Goal: Information Seeking & Learning: Learn about a topic

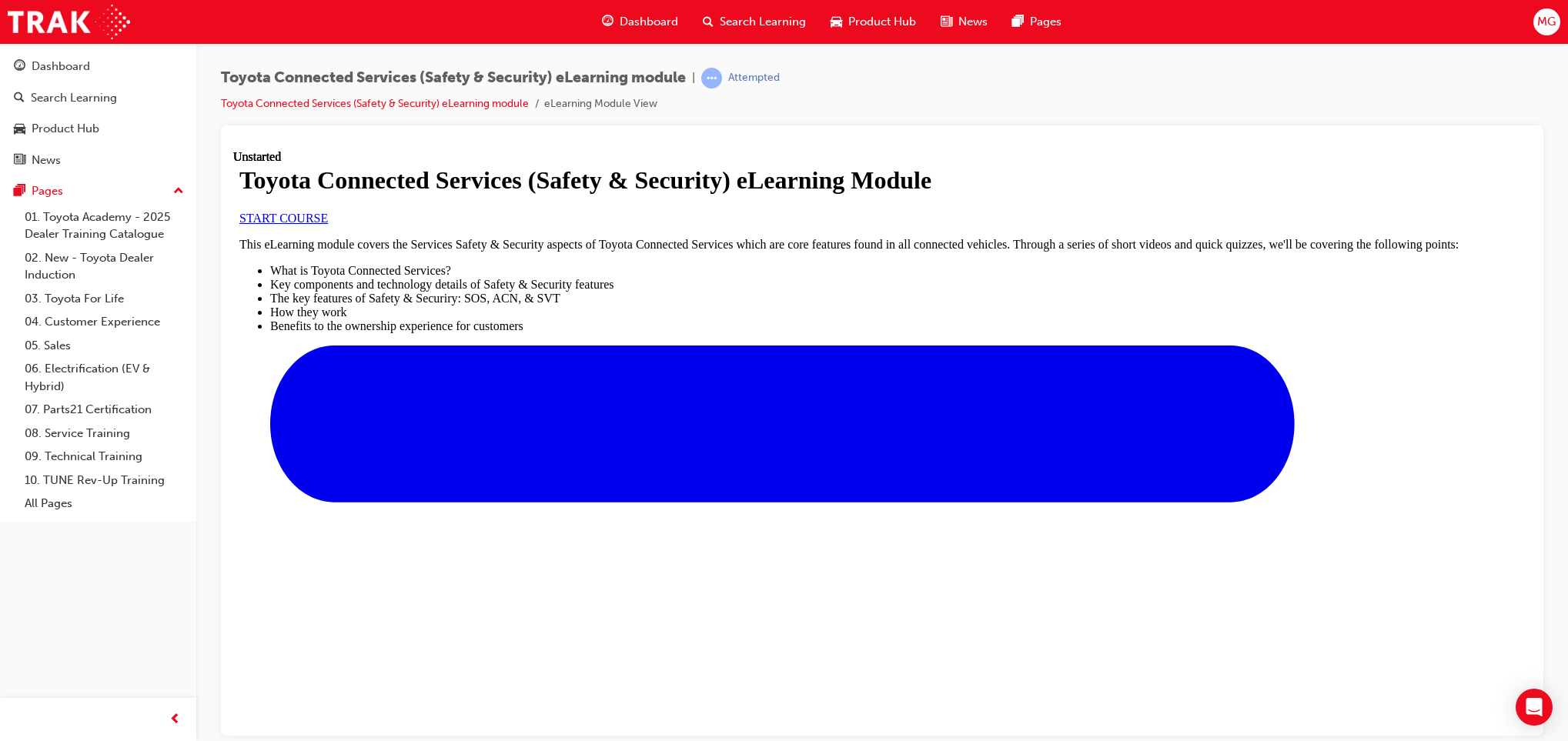
click at [765, 17] on span "Search Learning" at bounding box center [763, 22] width 86 height 18
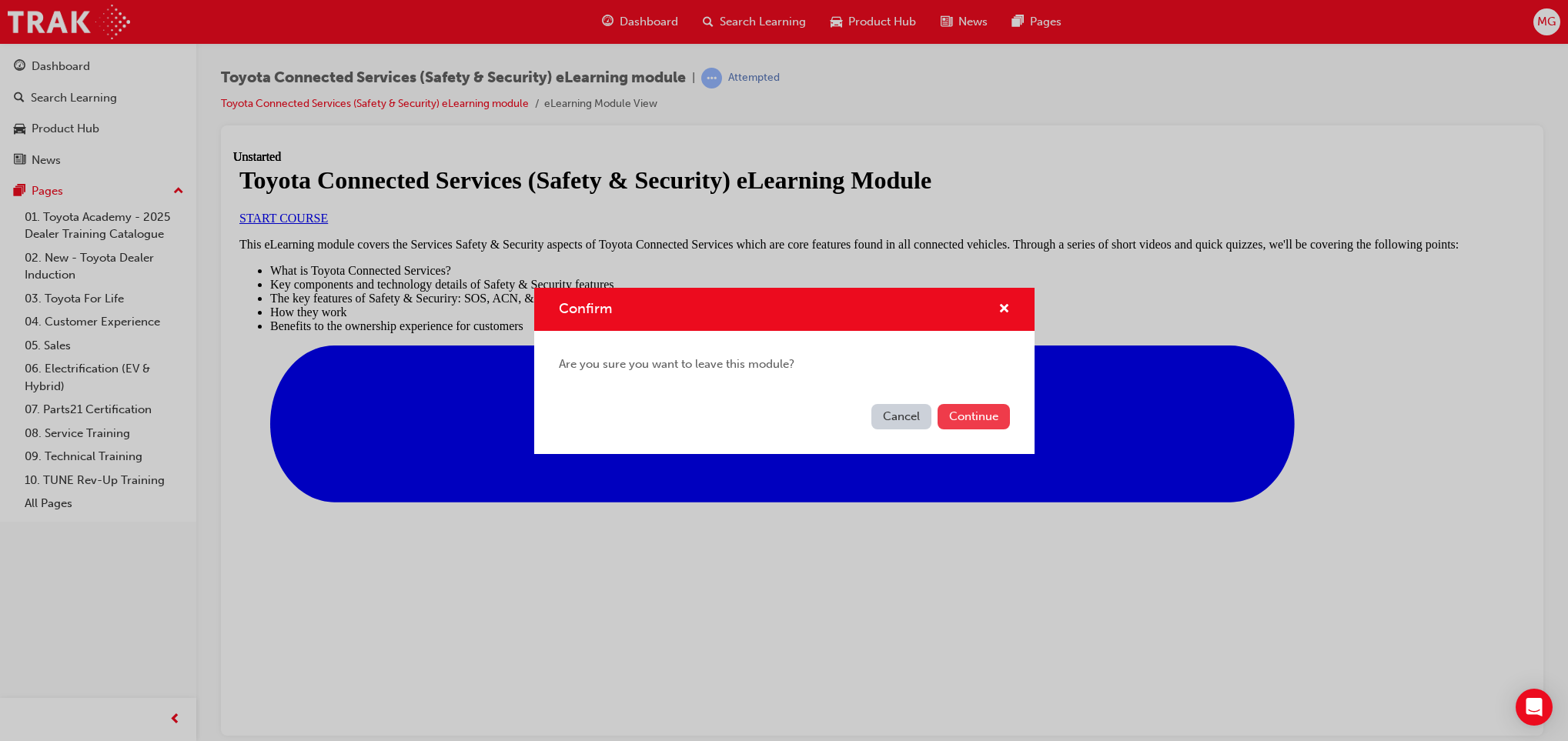
click at [971, 407] on button "Continue" at bounding box center [973, 417] width 72 height 26
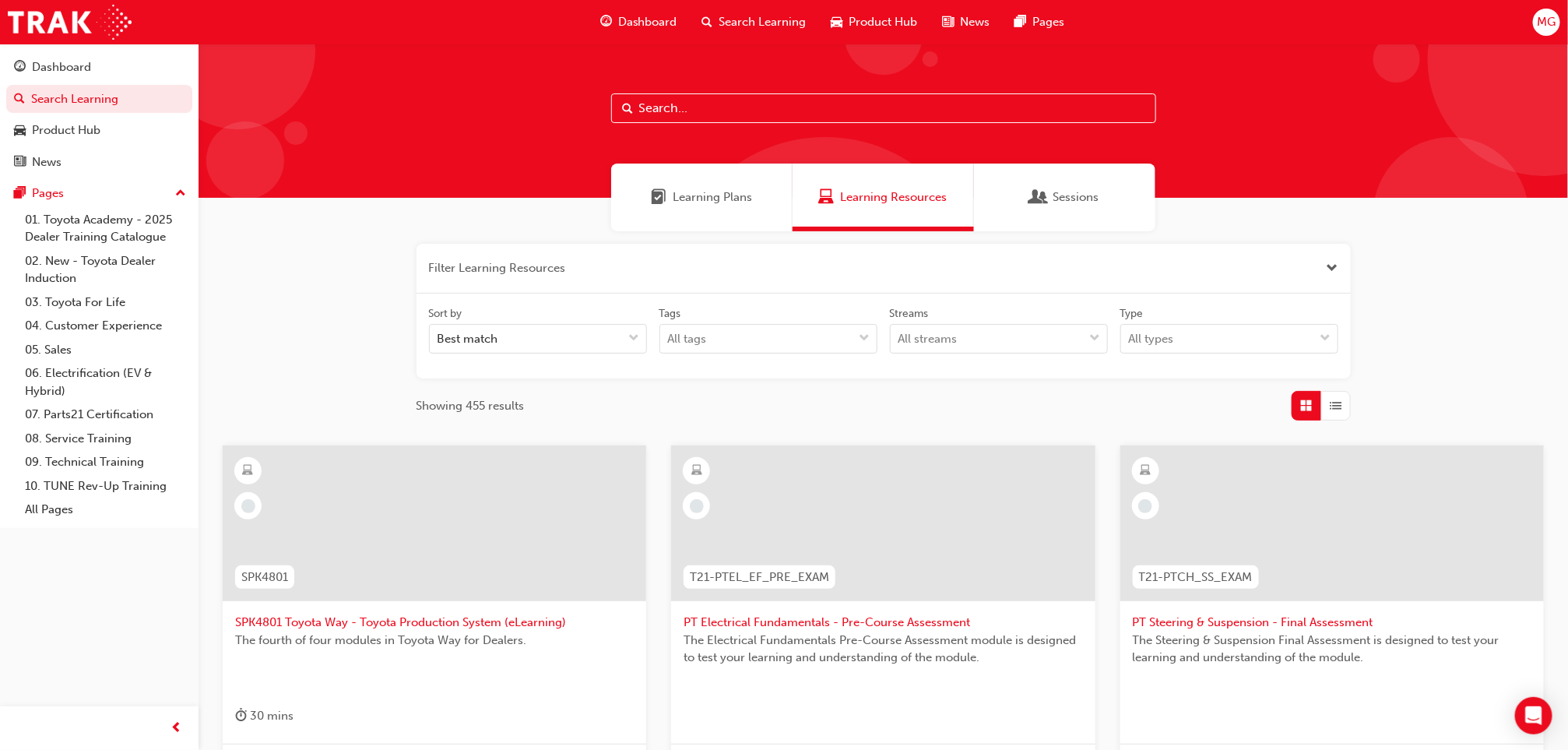
click at [865, 10] on div "Product Hub" at bounding box center [875, 22] width 112 height 32
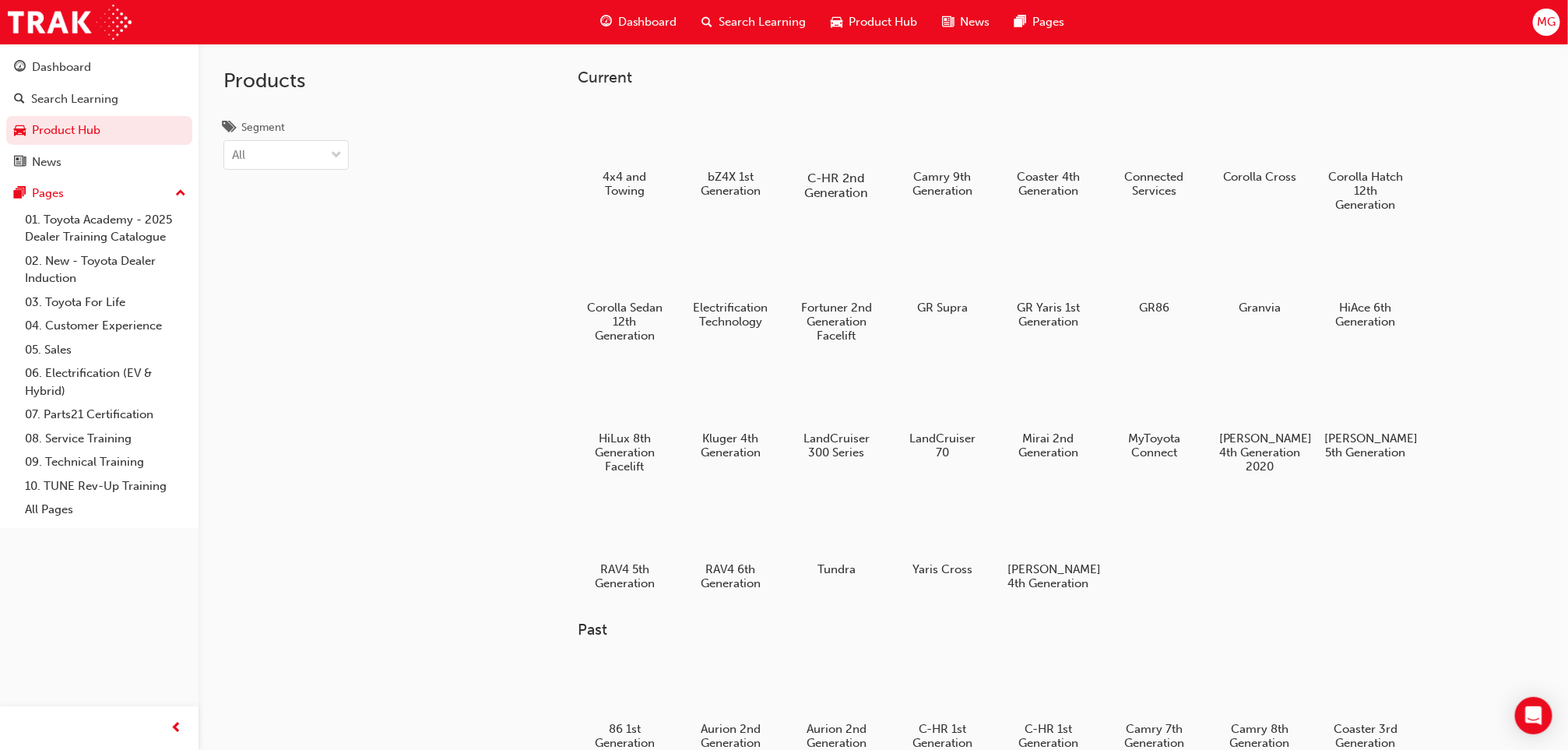
click at [825, 175] on h5 "C-HR 2nd Generation" at bounding box center [836, 185] width 87 height 30
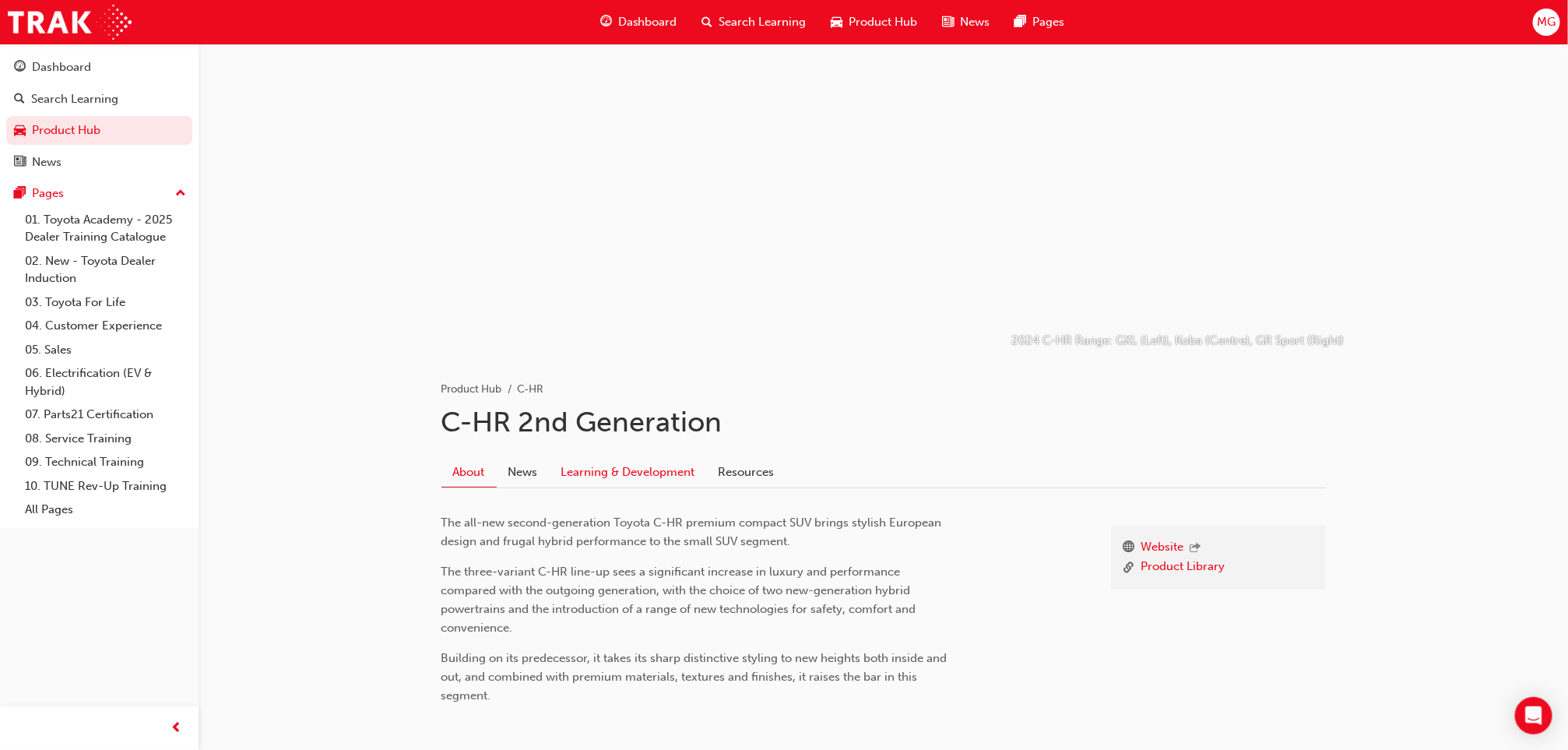
click at [594, 467] on link "Learning & Development" at bounding box center [628, 472] width 157 height 30
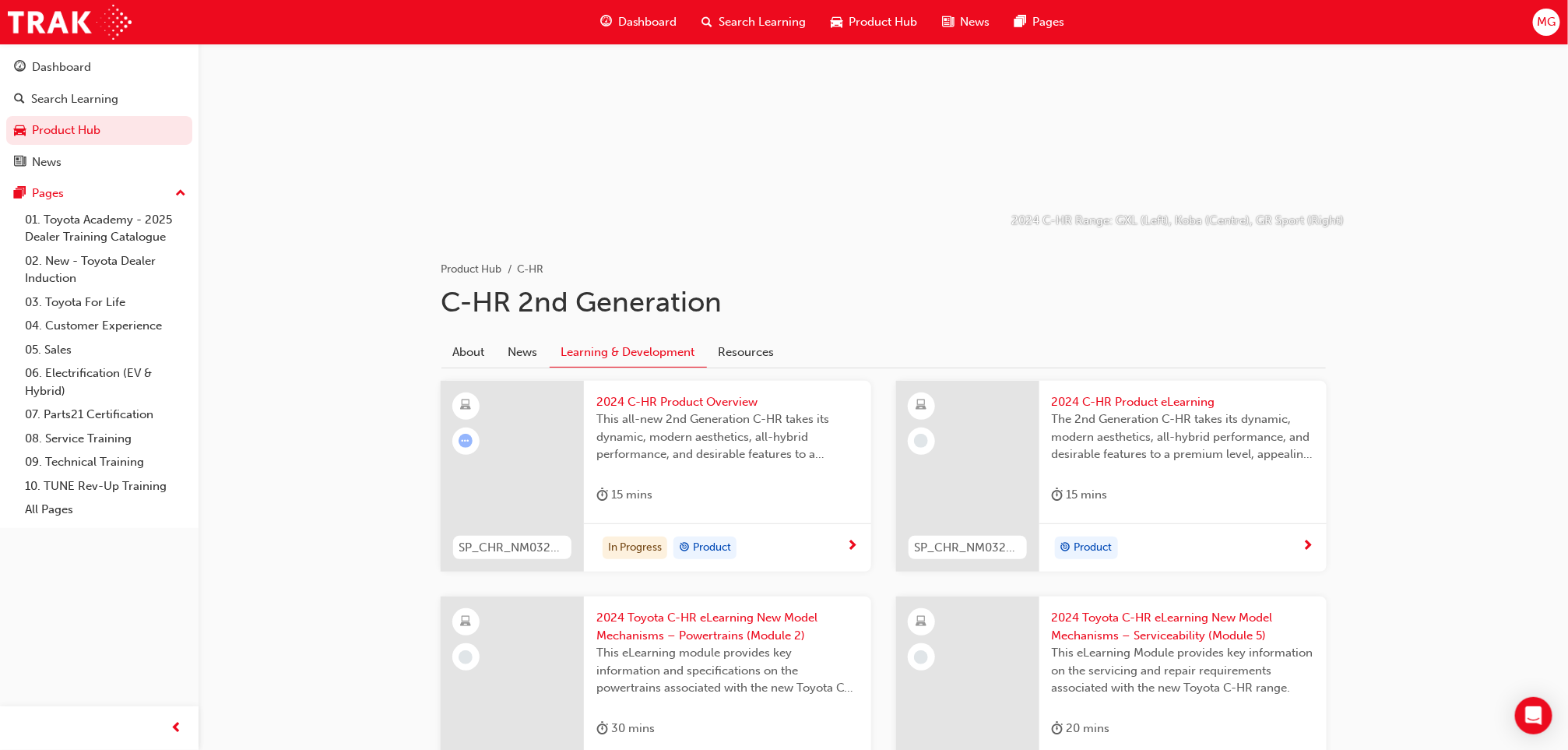
scroll to position [126, 0]
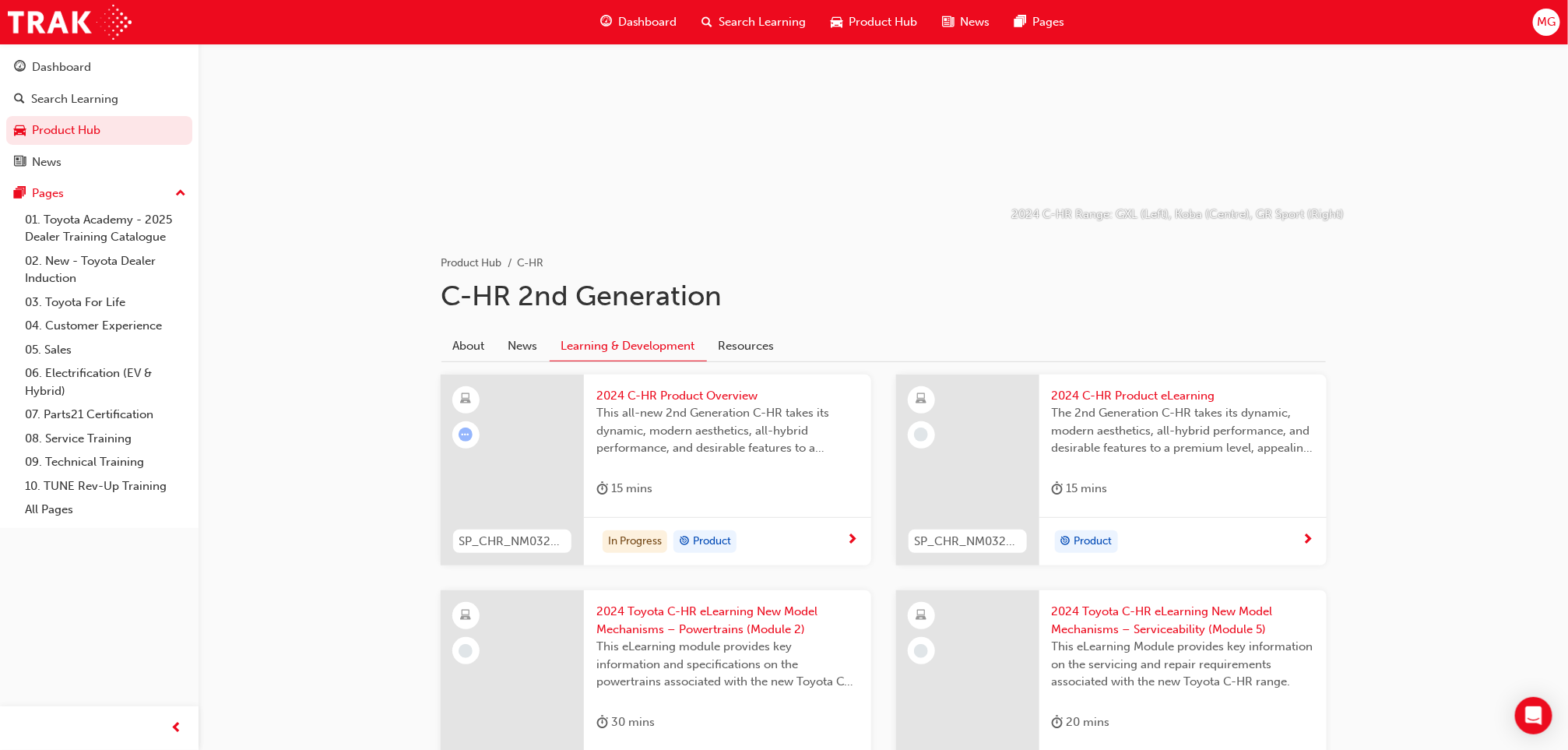
click at [1148, 396] on span "2024 C-HR Product eLearning" at bounding box center [1183, 396] width 262 height 18
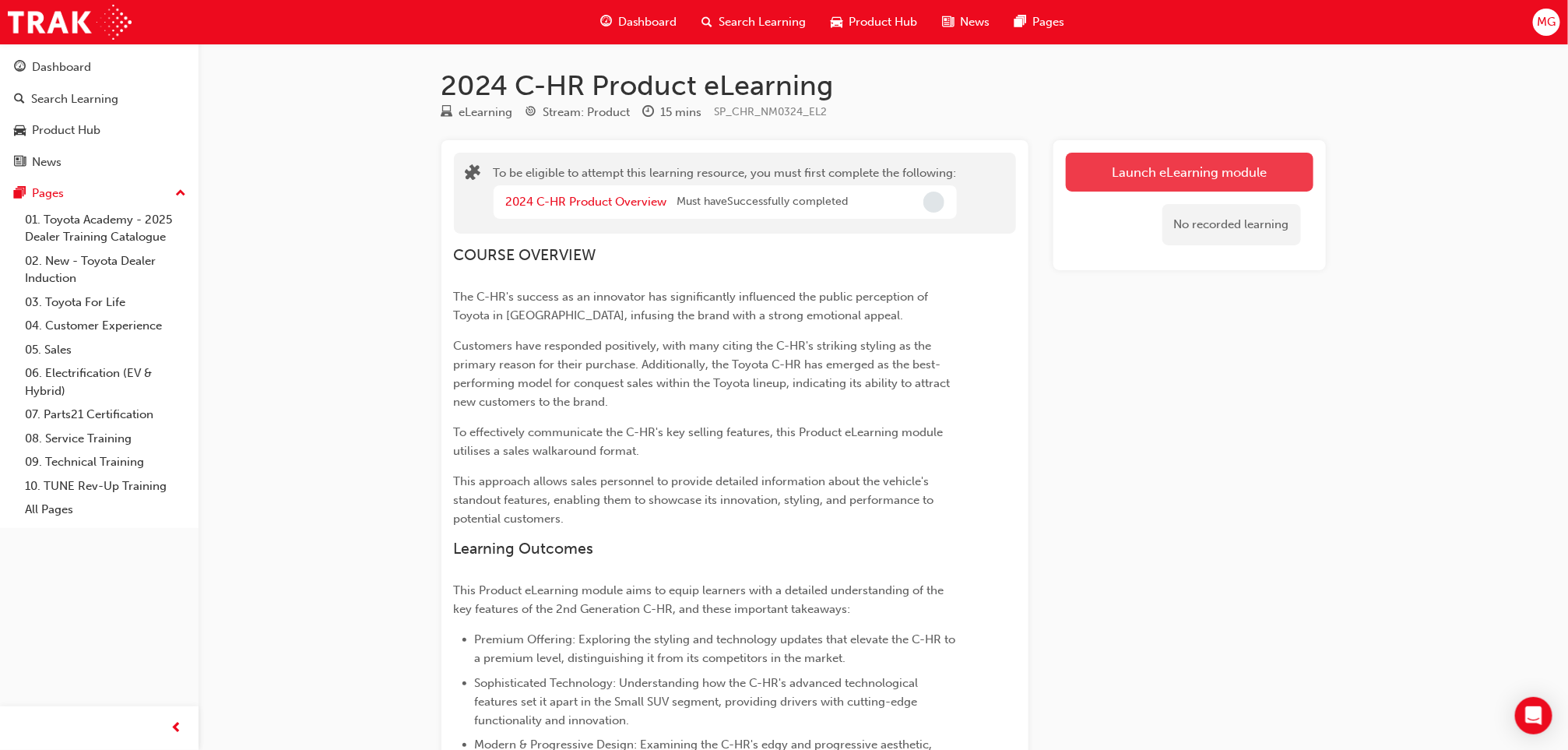
click at [1128, 166] on button "Launch eLearning module" at bounding box center [1190, 172] width 248 height 39
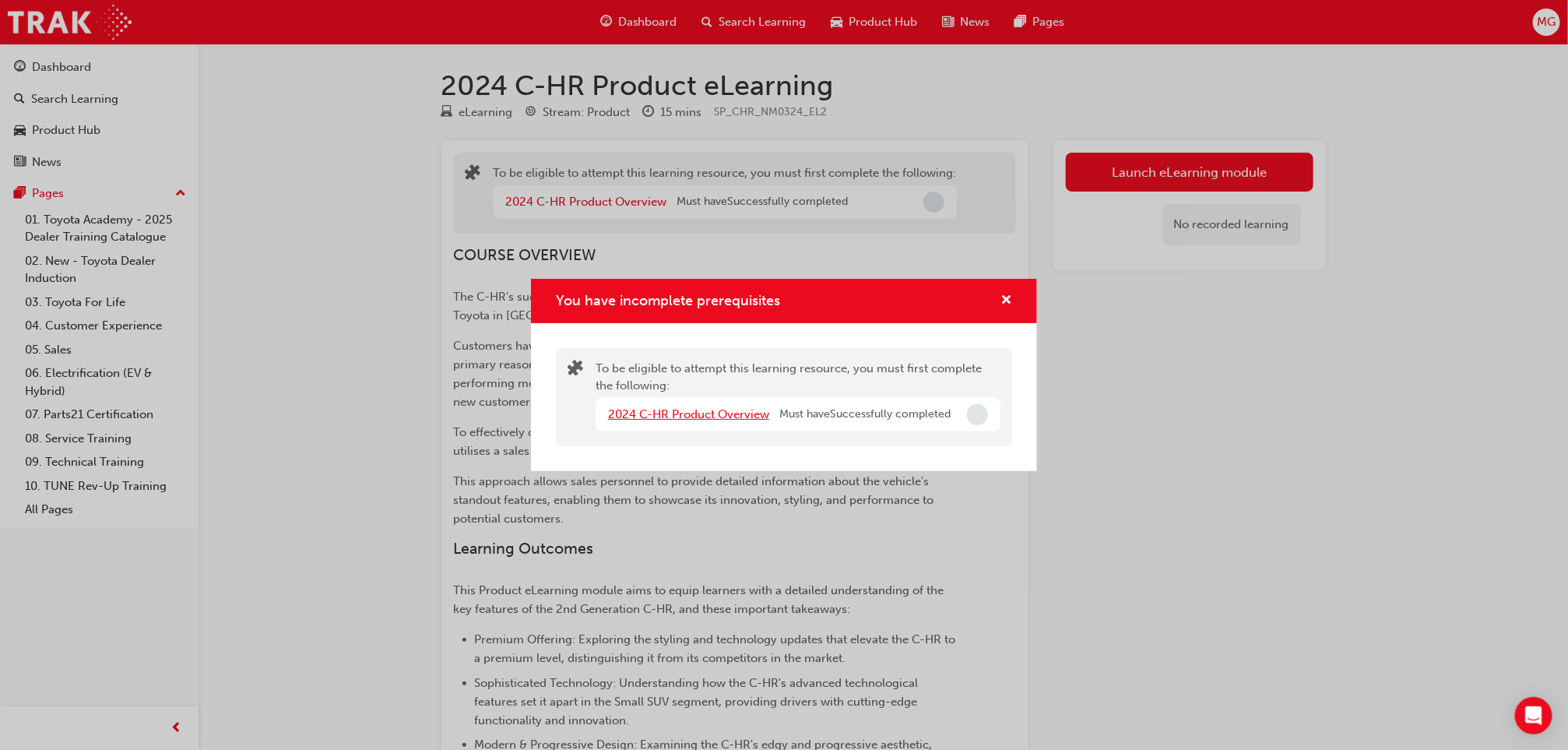
click at [685, 417] on link "2024 C-HR Product Overview" at bounding box center [688, 414] width 161 height 14
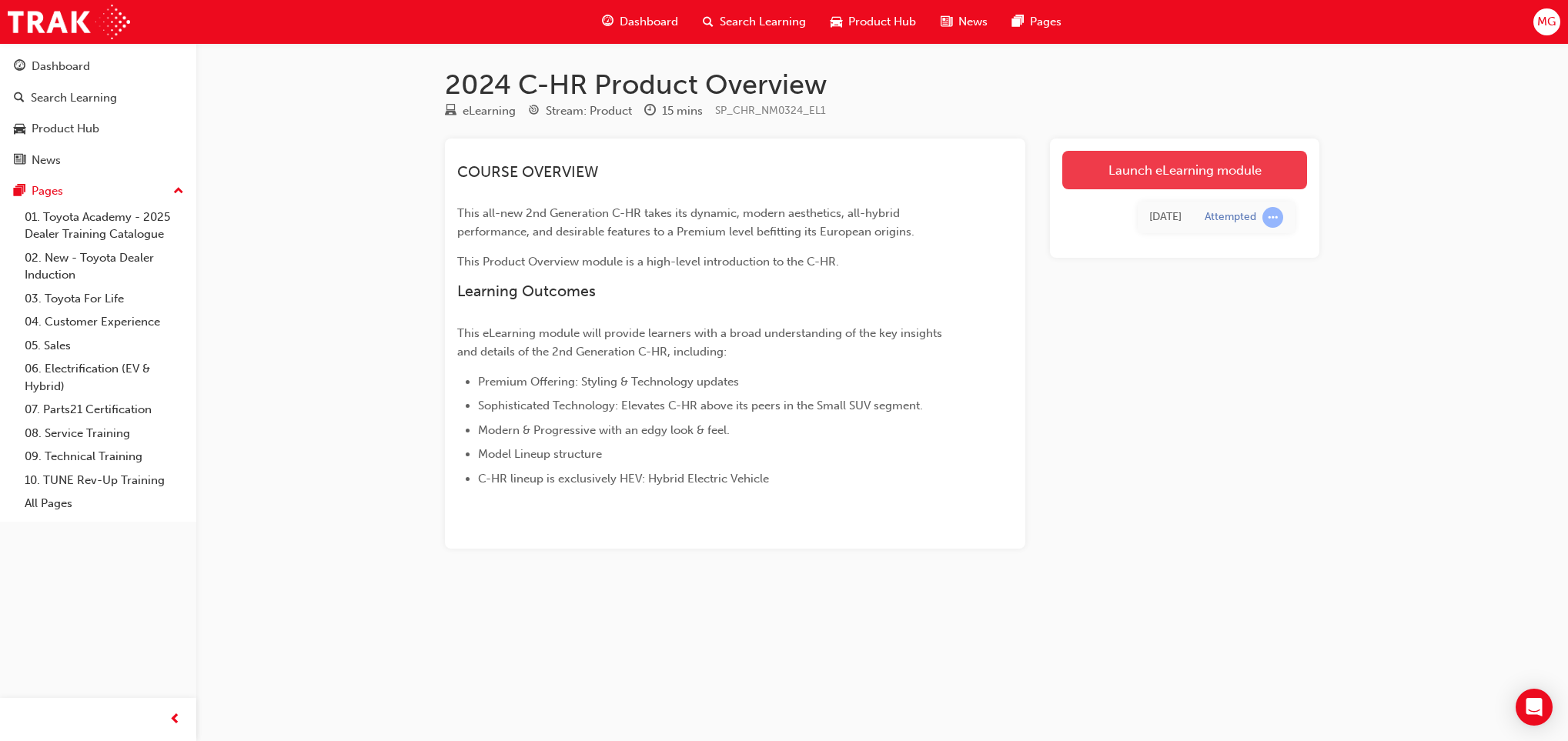
click at [1135, 164] on link "Launch eLearning module" at bounding box center [1185, 170] width 245 height 38
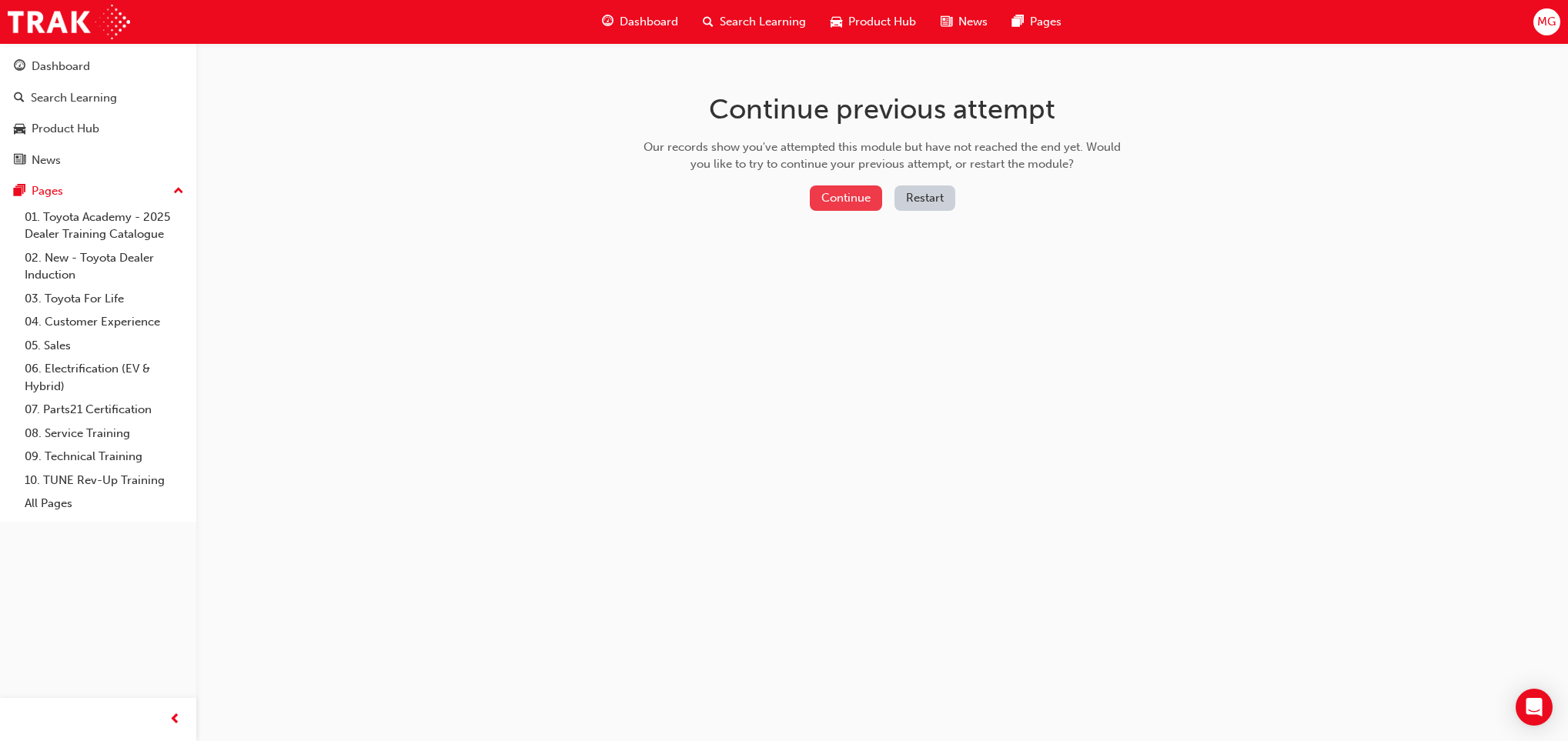
click at [850, 204] on button "Continue" at bounding box center [846, 198] width 72 height 26
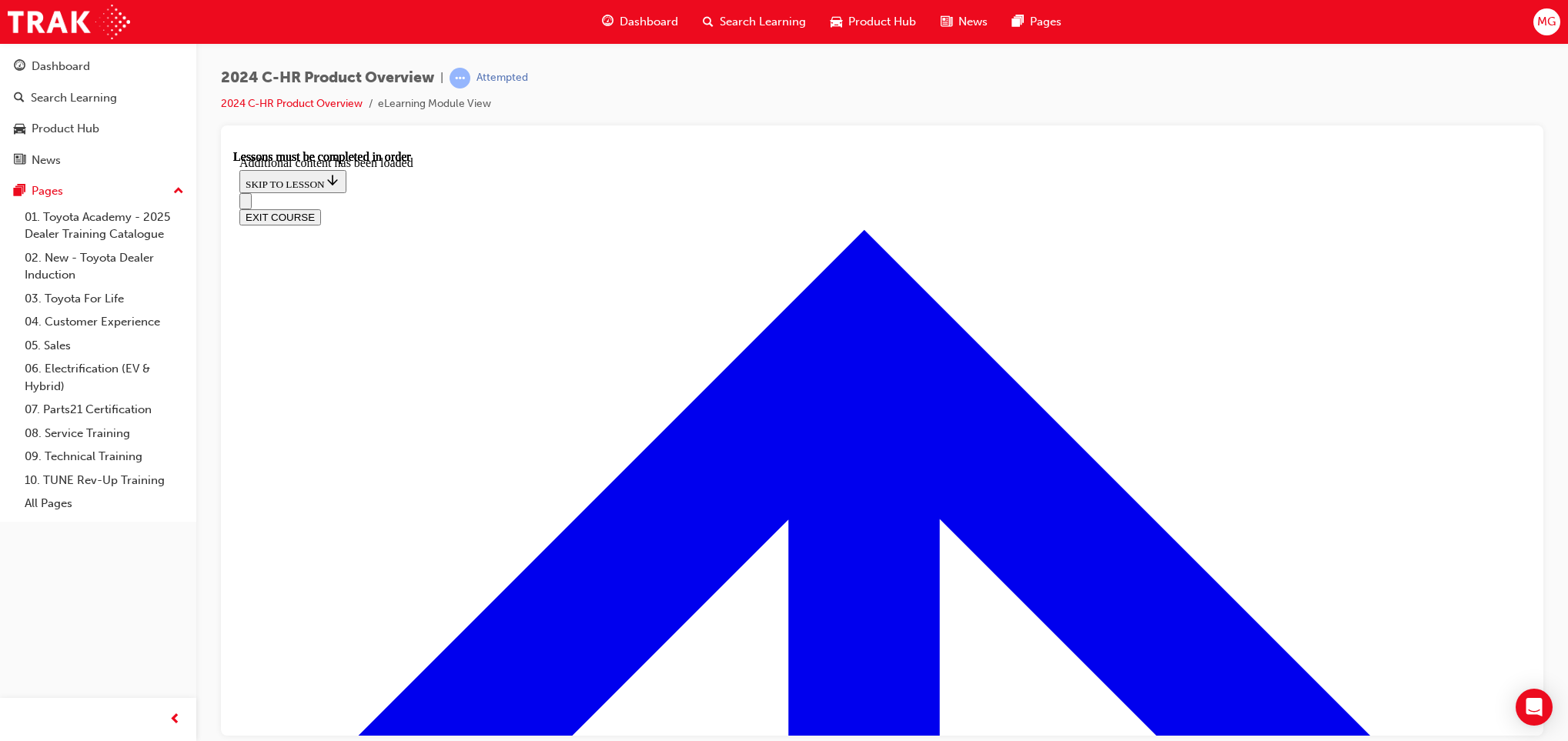
scroll to position [4394, 0]
drag, startPoint x: 917, startPoint y: 586, endPoint x: 917, endPoint y: 613, distance: 27.0
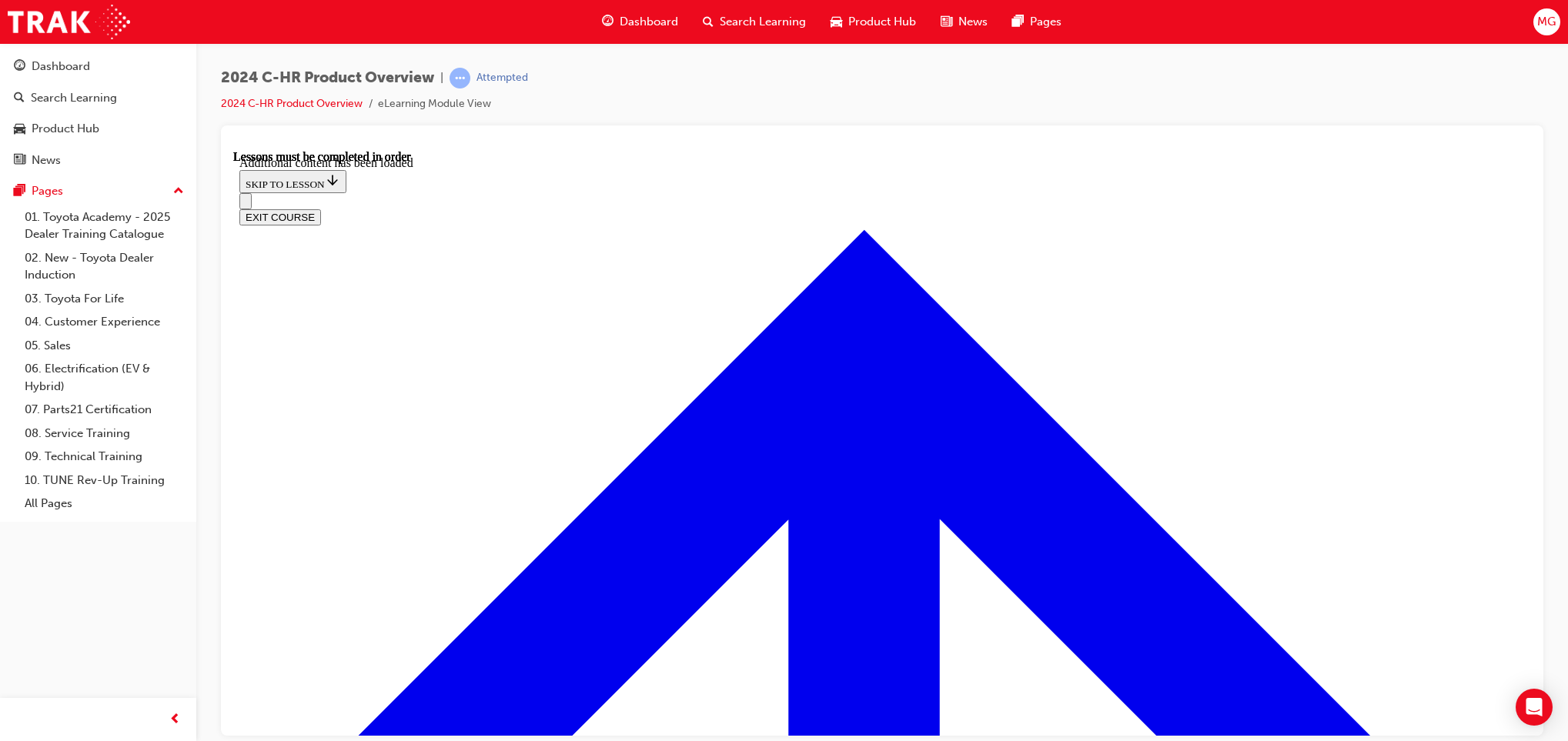
radio input "true"
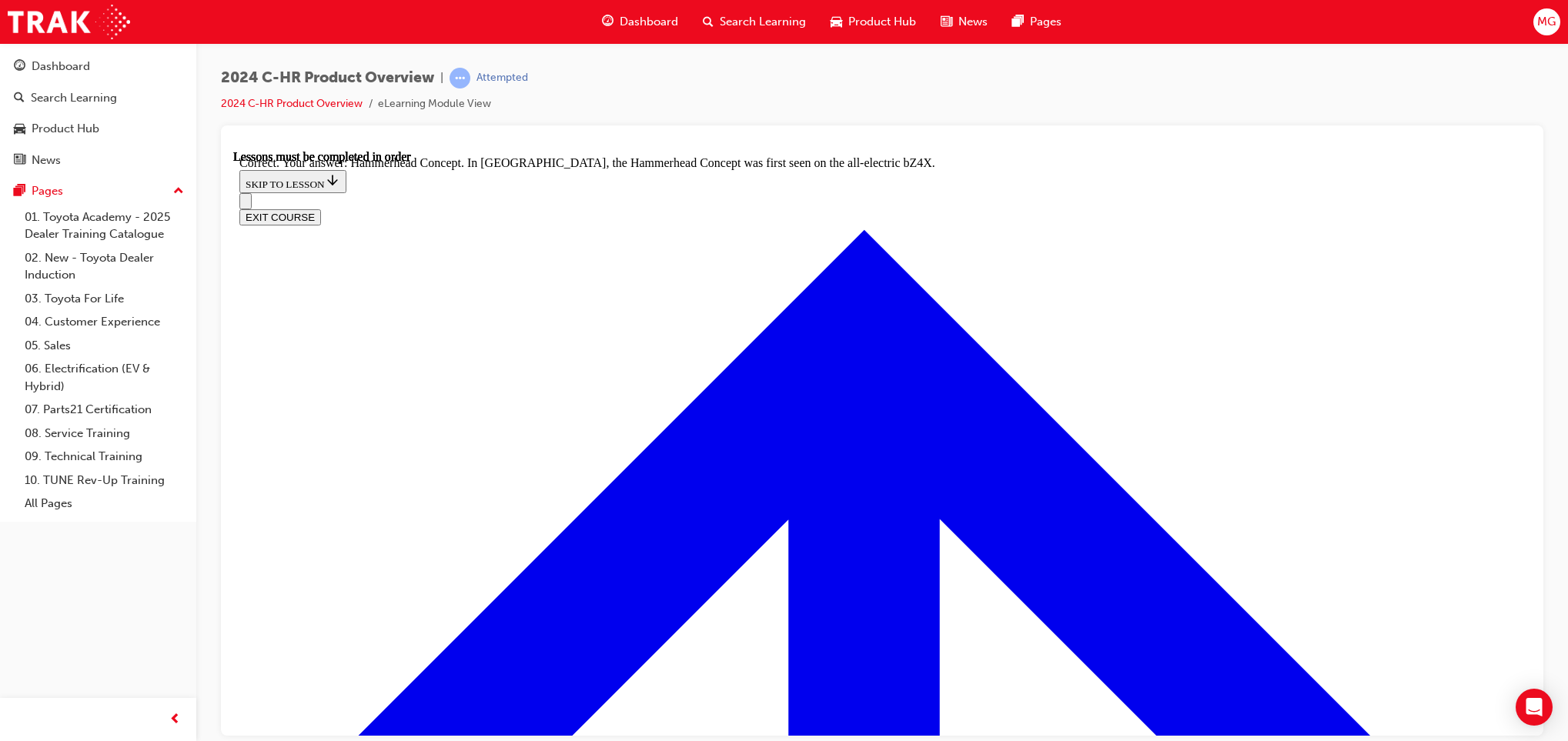
radio input "true"
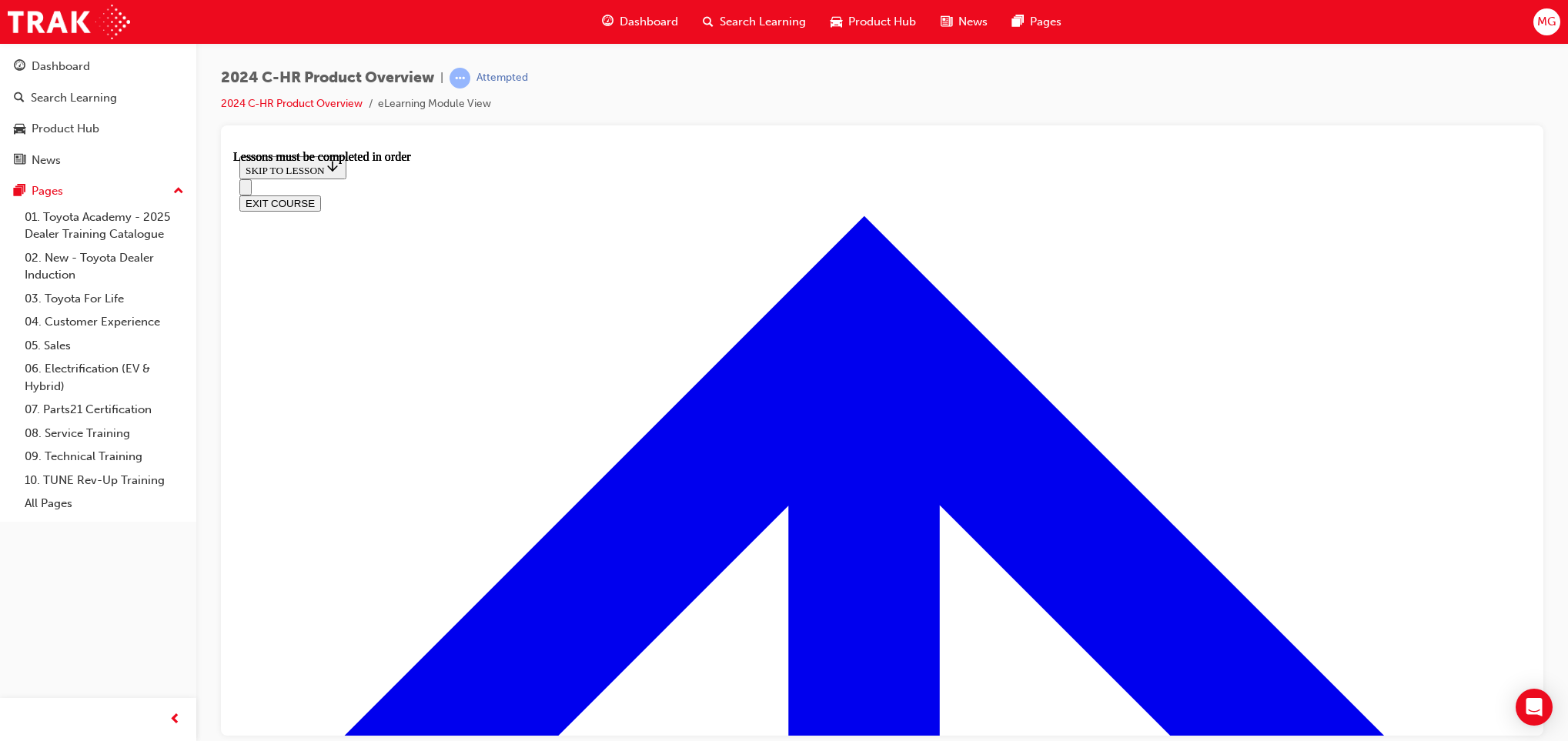
scroll to position [2664, 0]
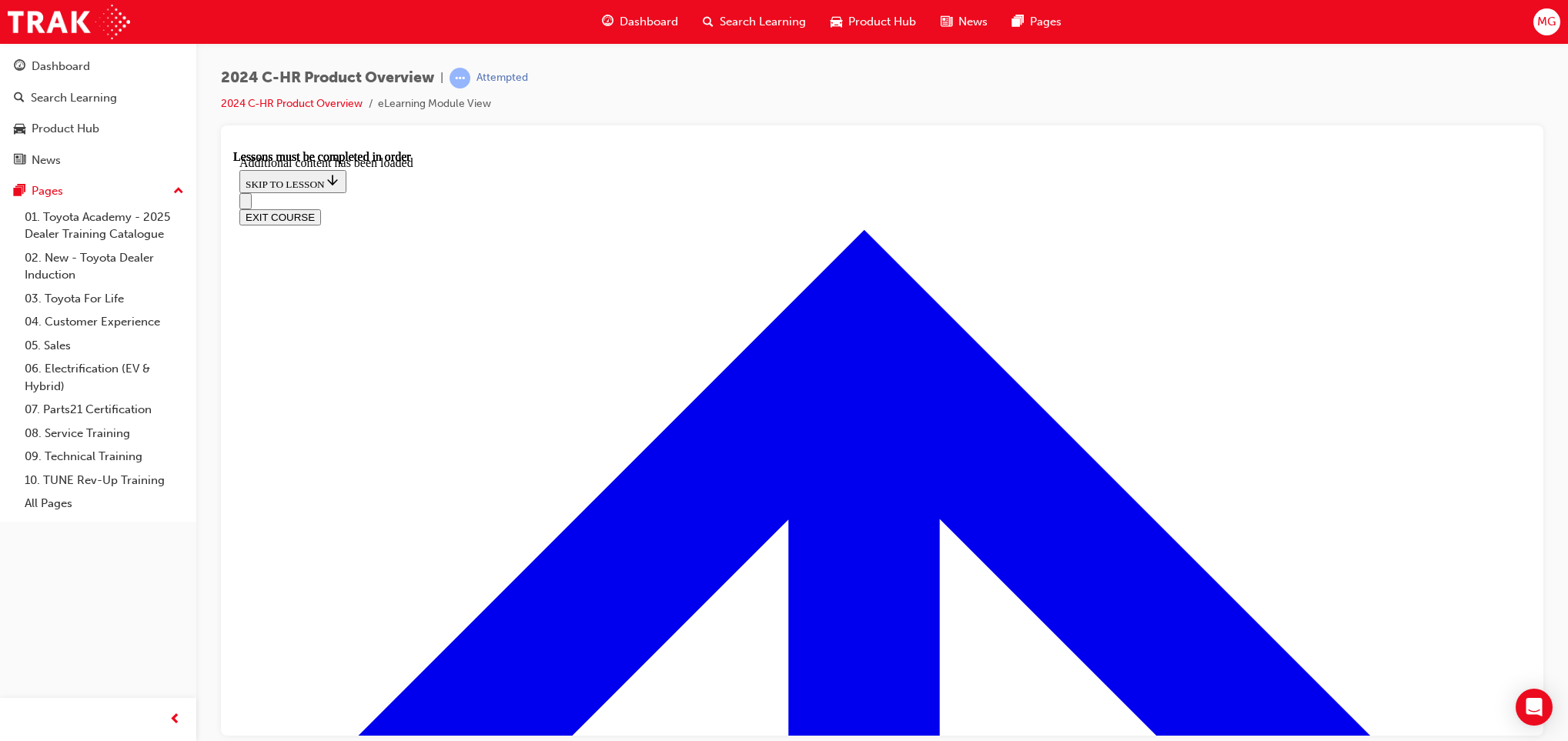
scroll to position [3053, 0]
radio input "true"
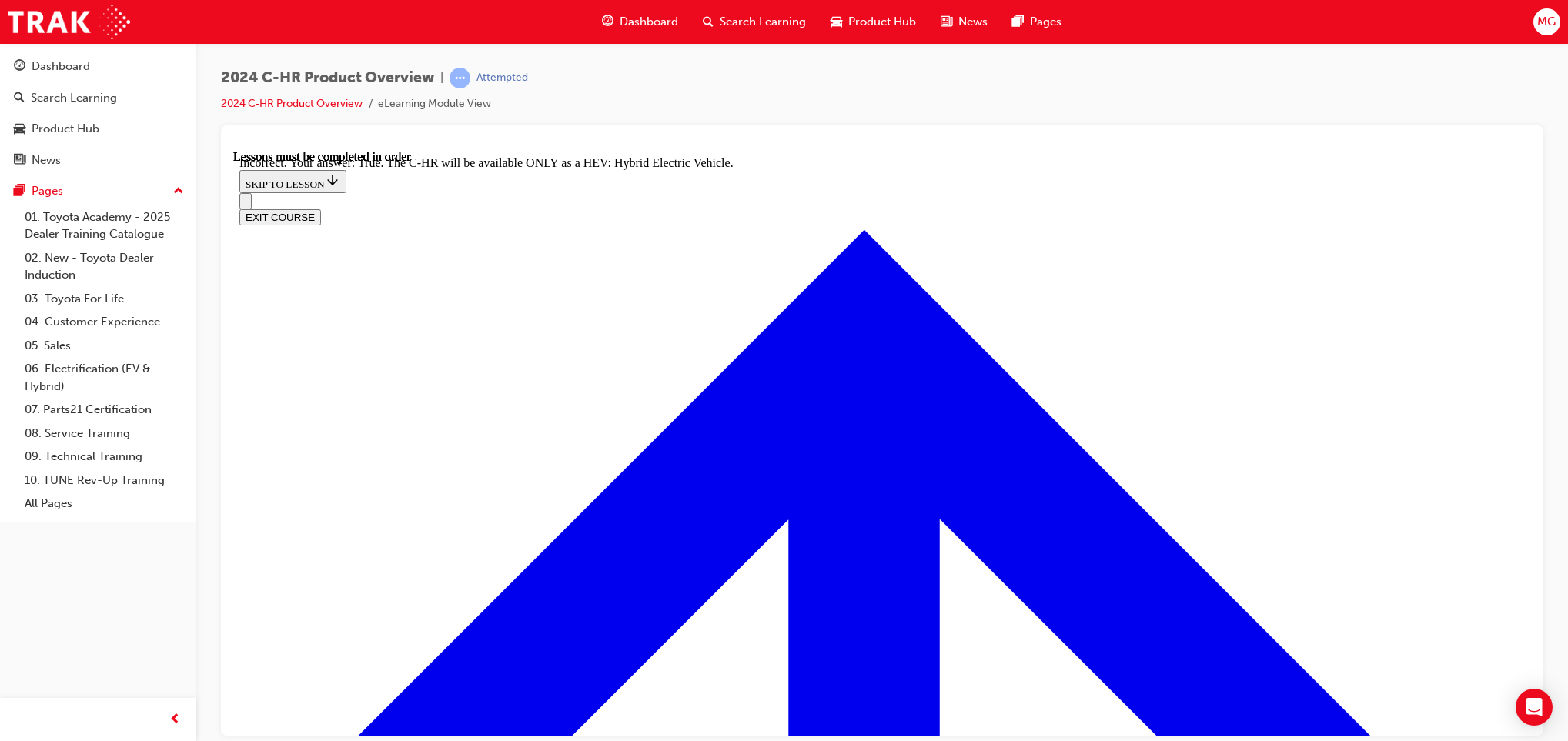
scroll to position [3126, 0]
drag, startPoint x: 877, startPoint y: 657, endPoint x: 880, endPoint y: 680, distance: 23.2
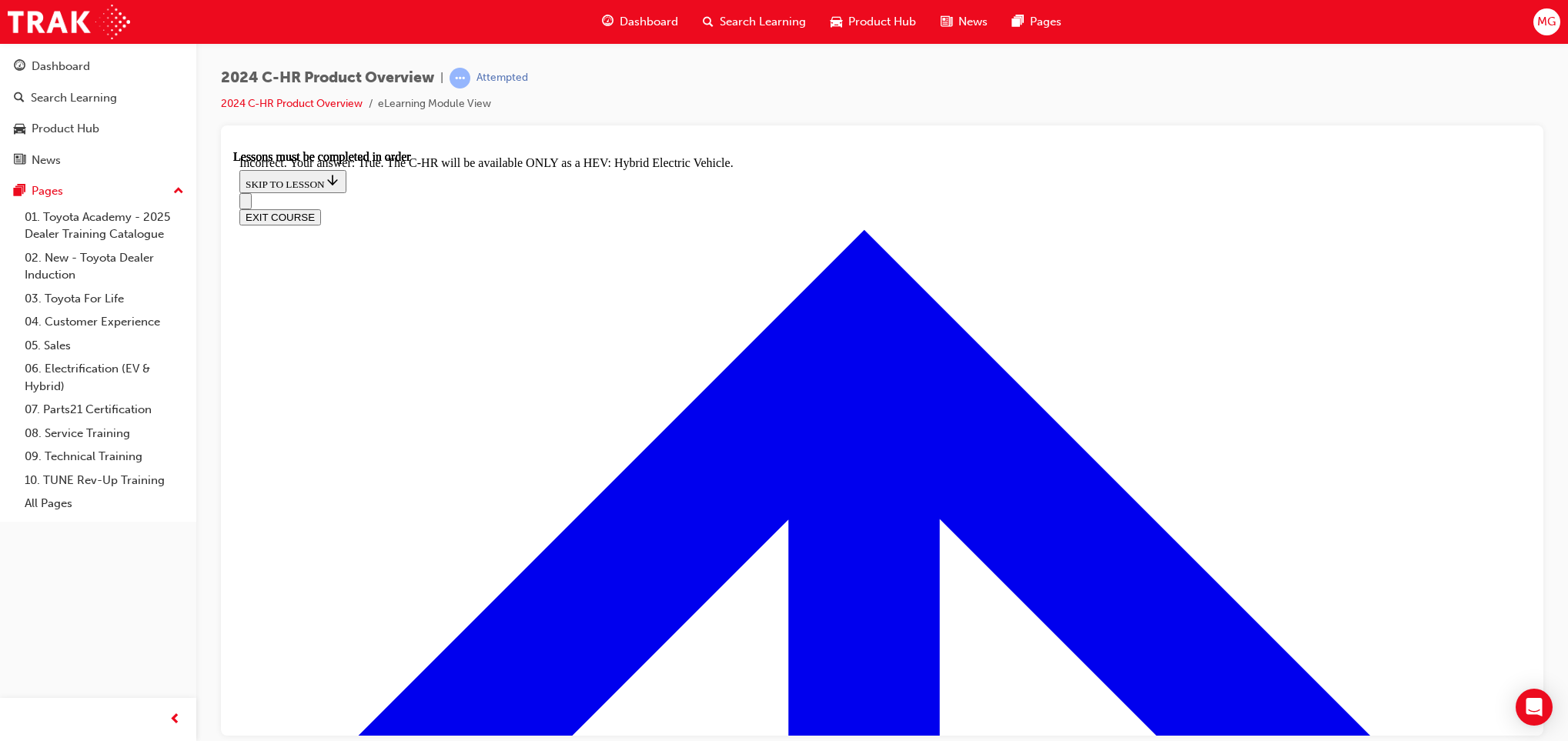
scroll to position [3053, 0]
radio input "true"
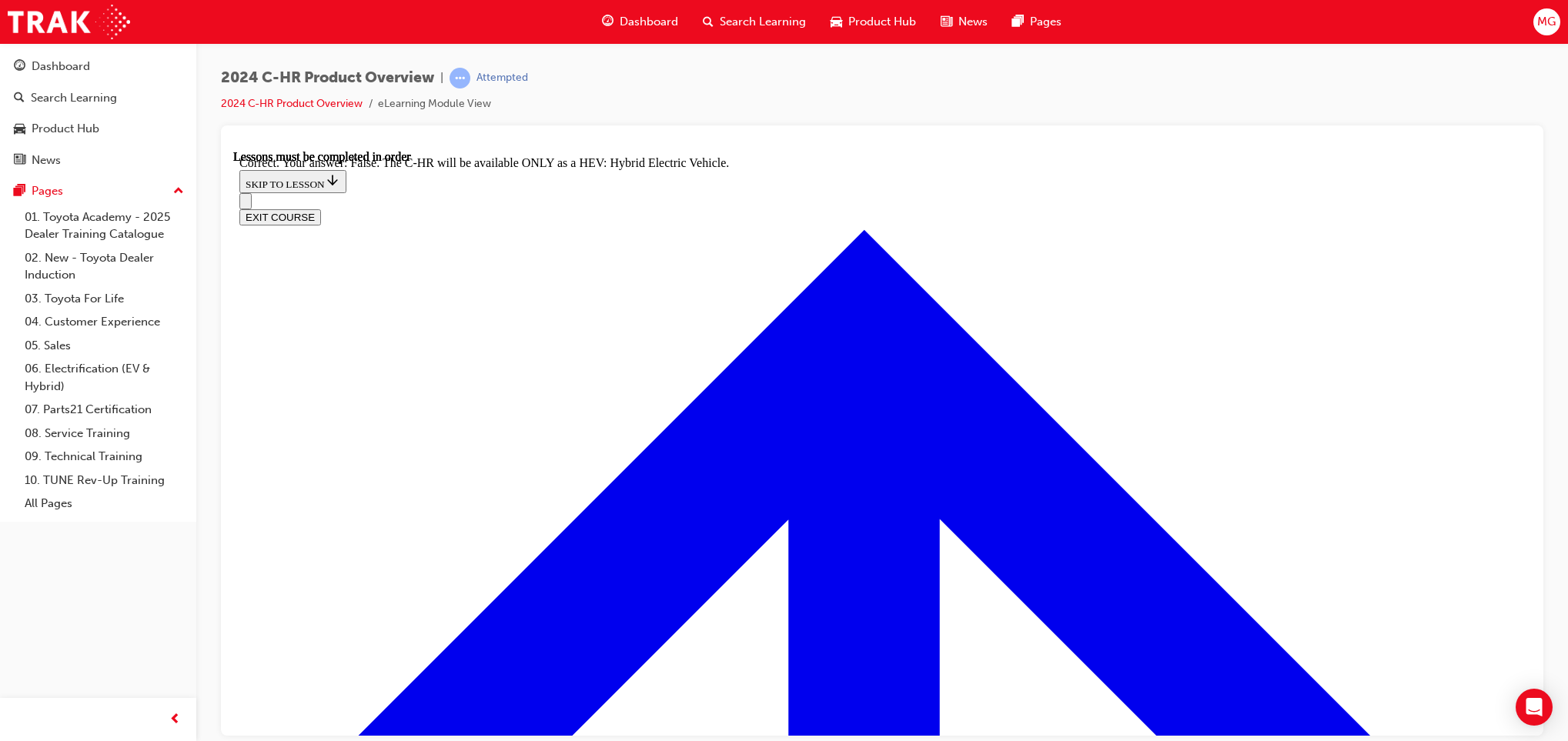
scroll to position [3618, 0]
checkbox input "true"
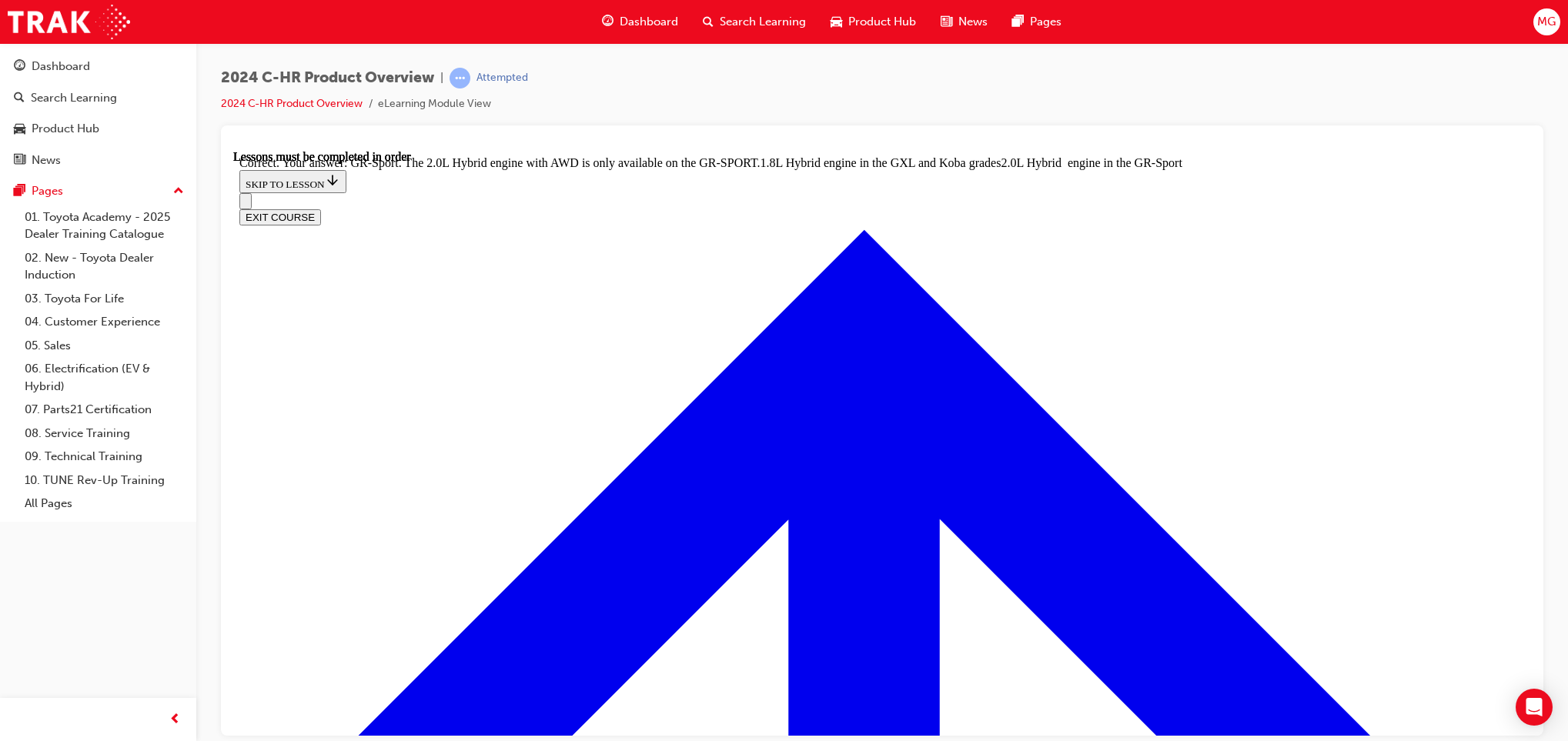
scroll to position [4246, 0]
radio input "true"
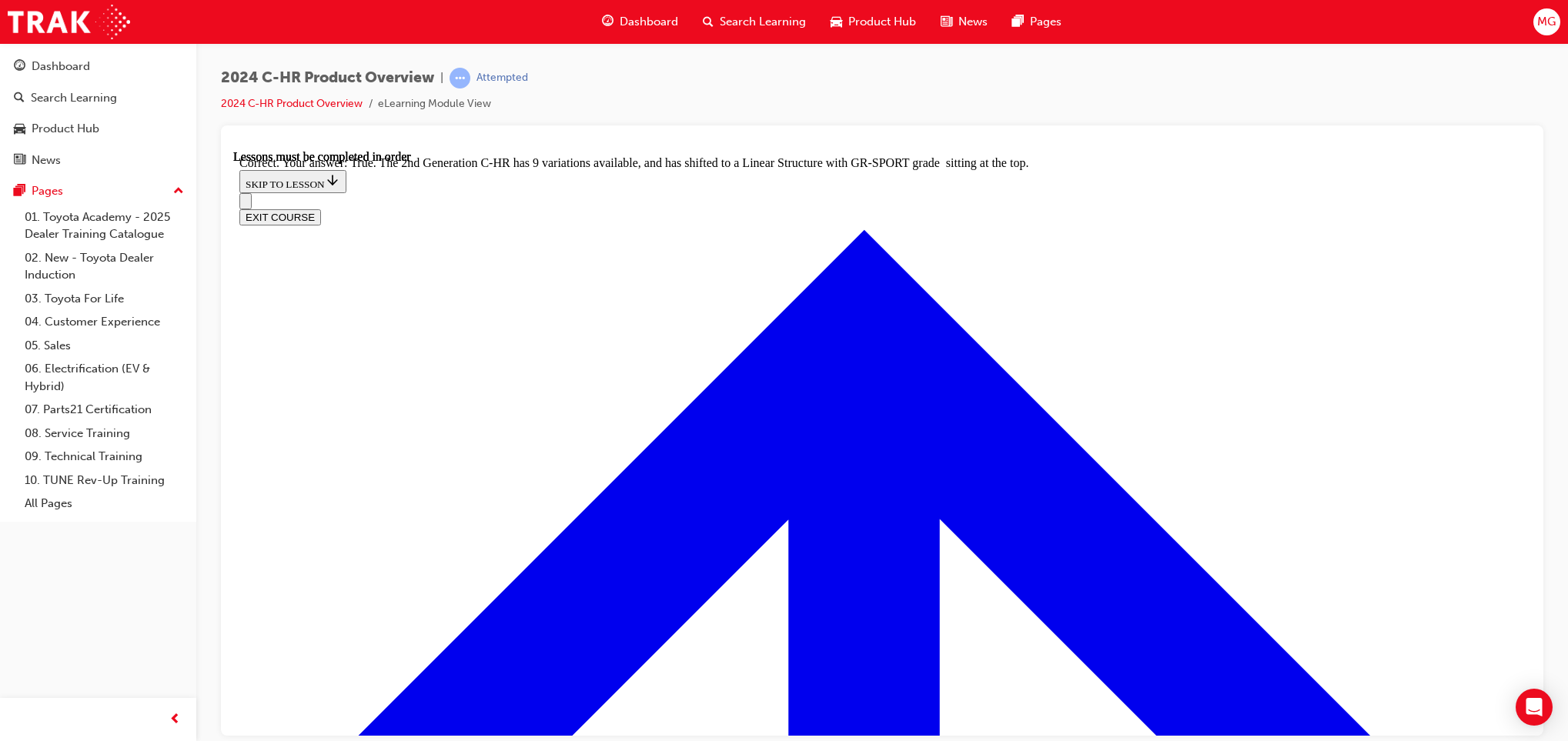
scroll to position [4520, 0]
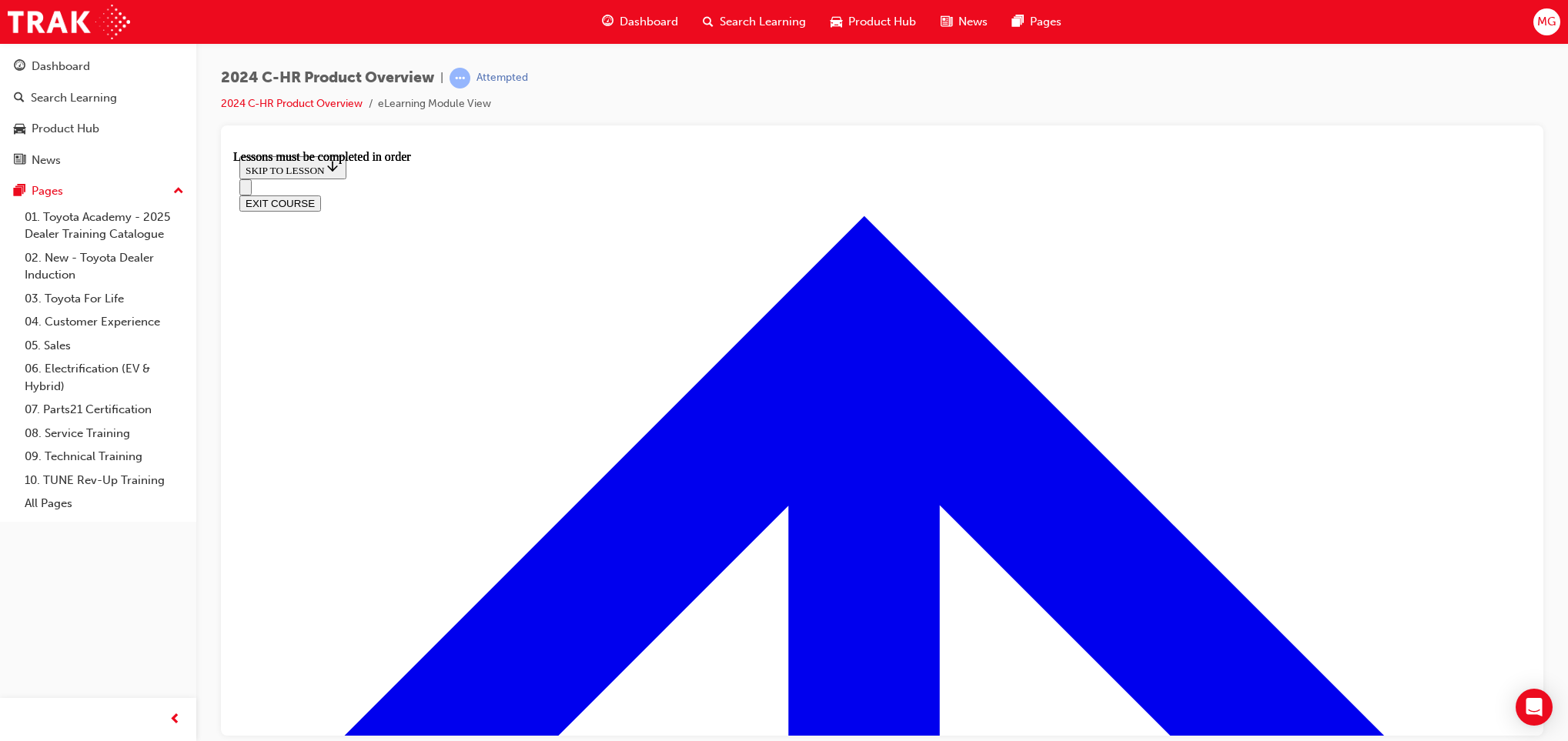
scroll to position [254, 0]
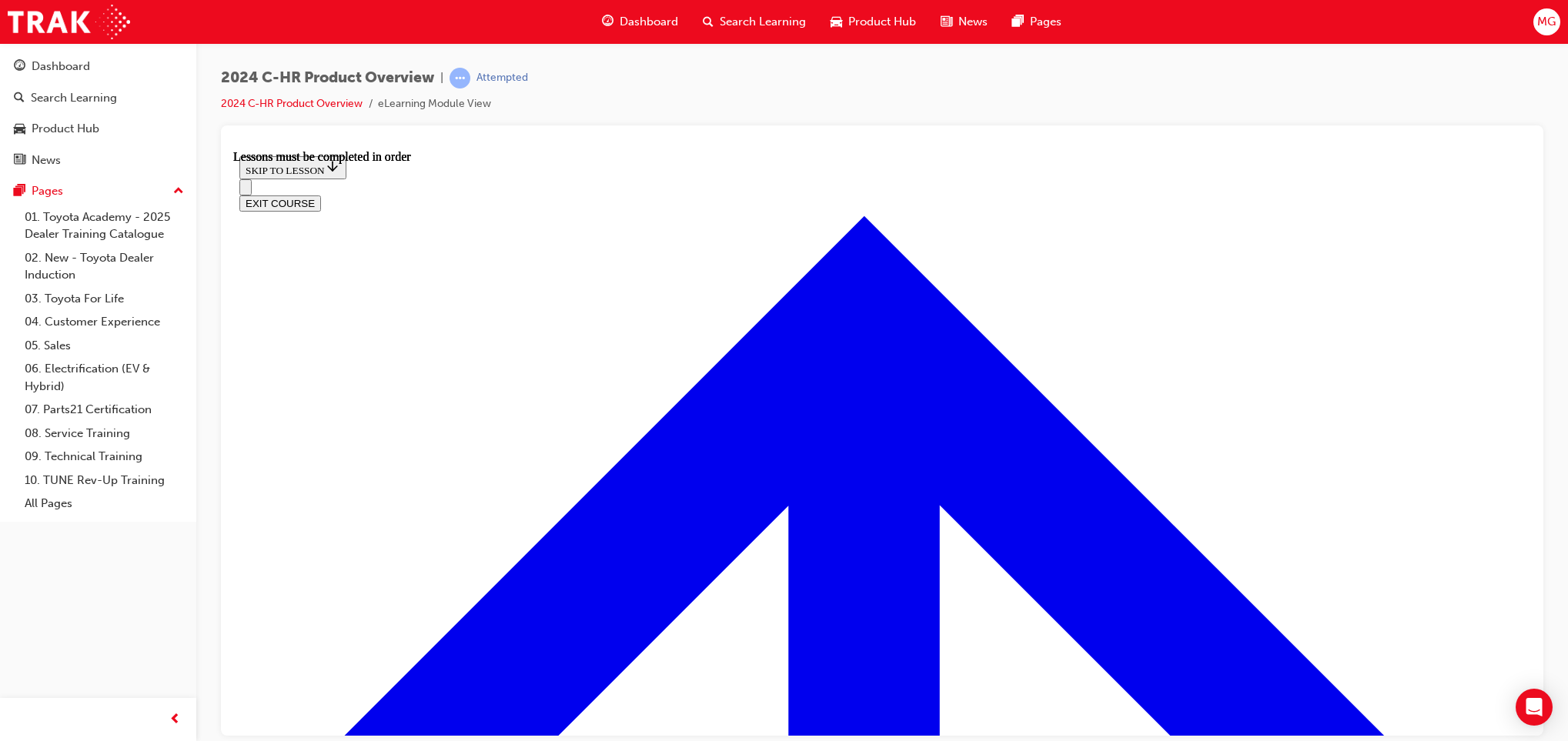
scroll to position [127, 0]
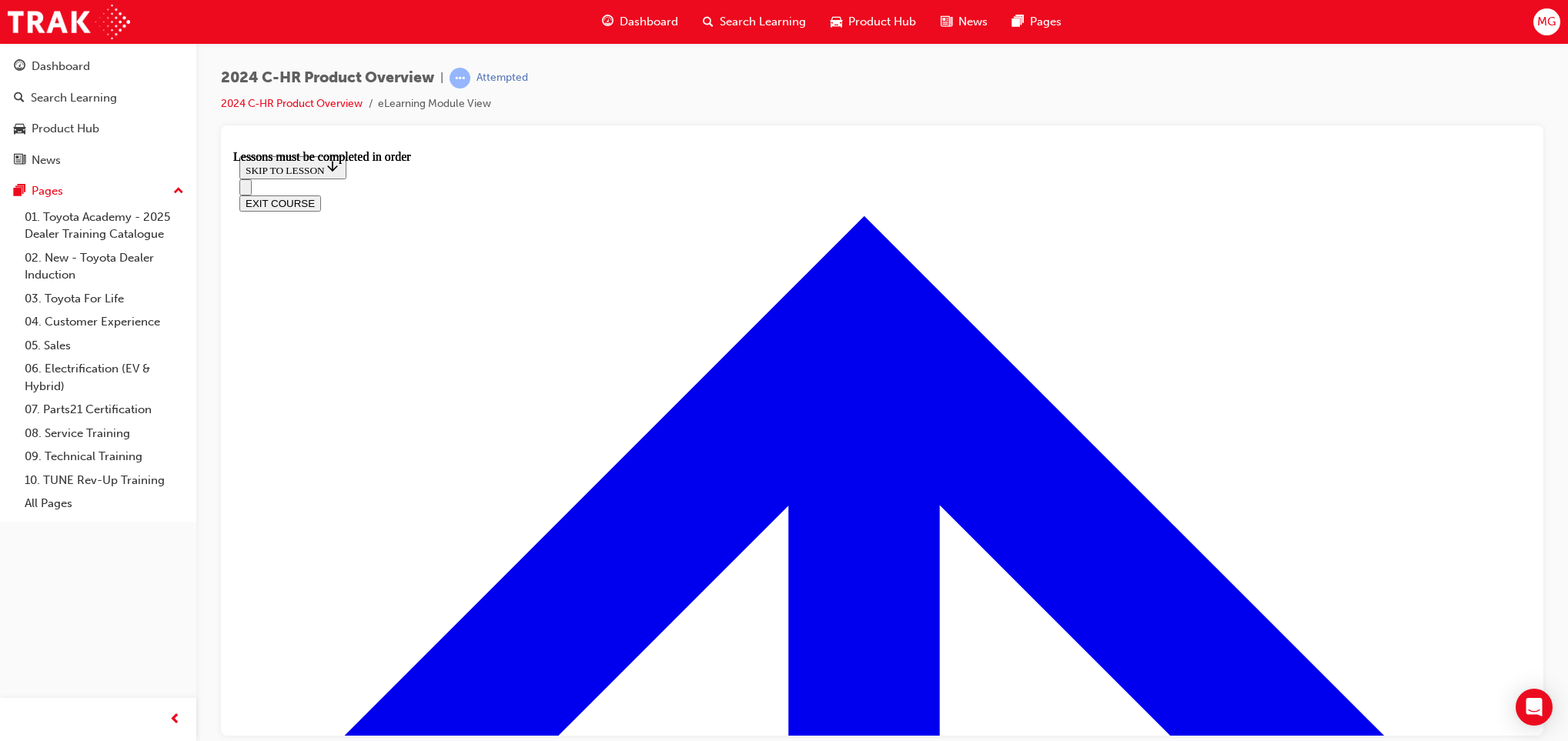
scroll to position [0, 0]
drag, startPoint x: 1248, startPoint y: 447, endPoint x: 1363, endPoint y: 667, distance: 248.2
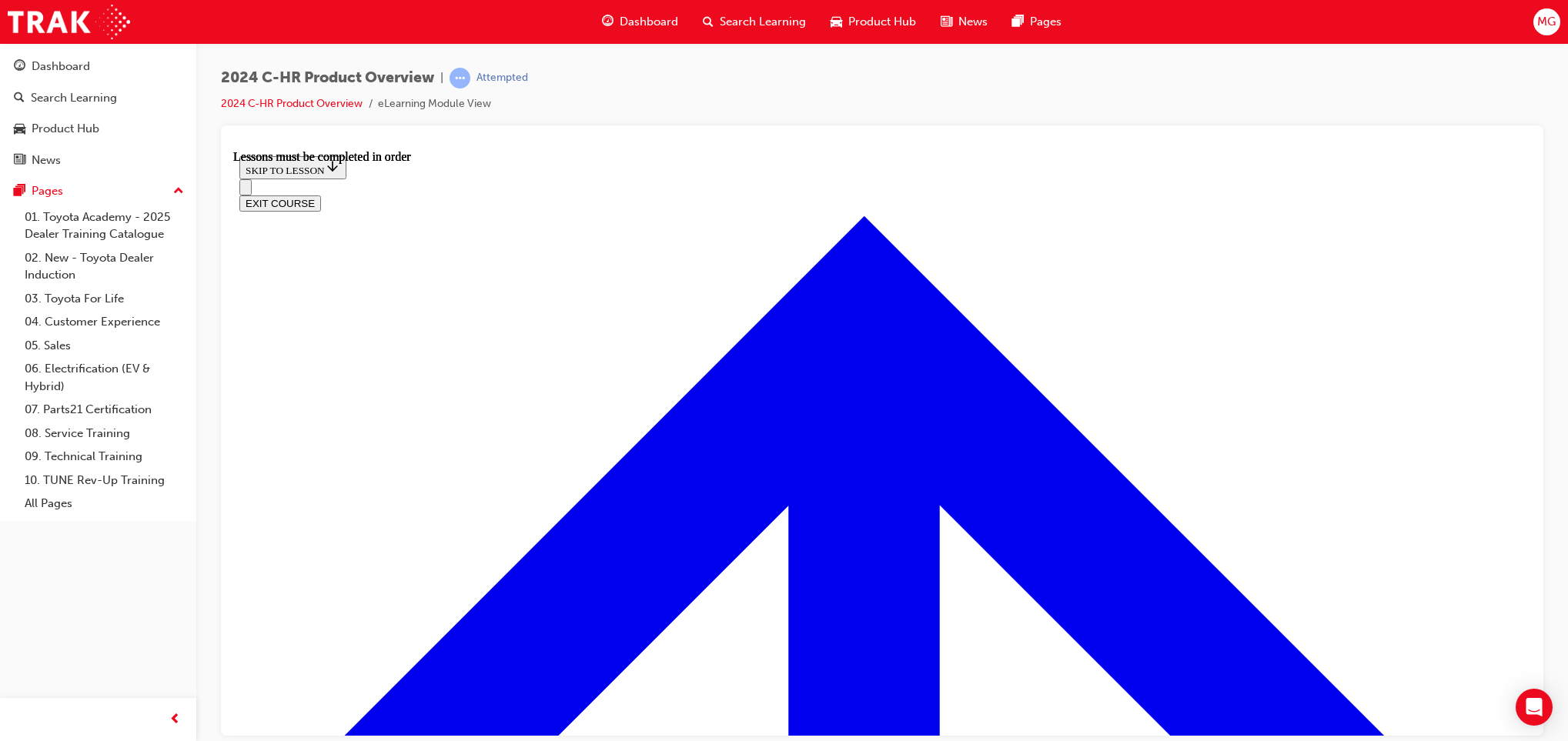
scroll to position [204, 0]
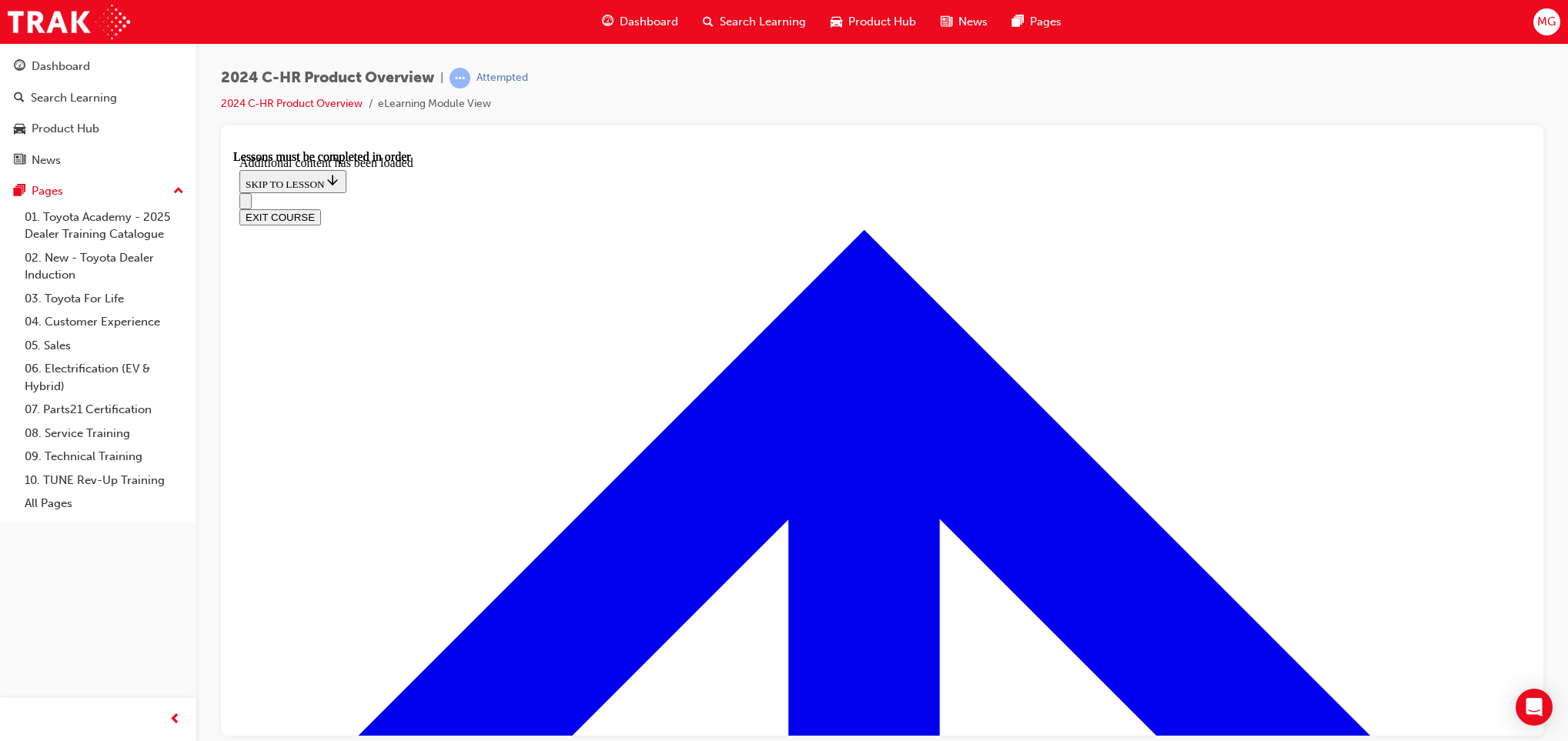
scroll to position [1363, 0]
radio input "true"
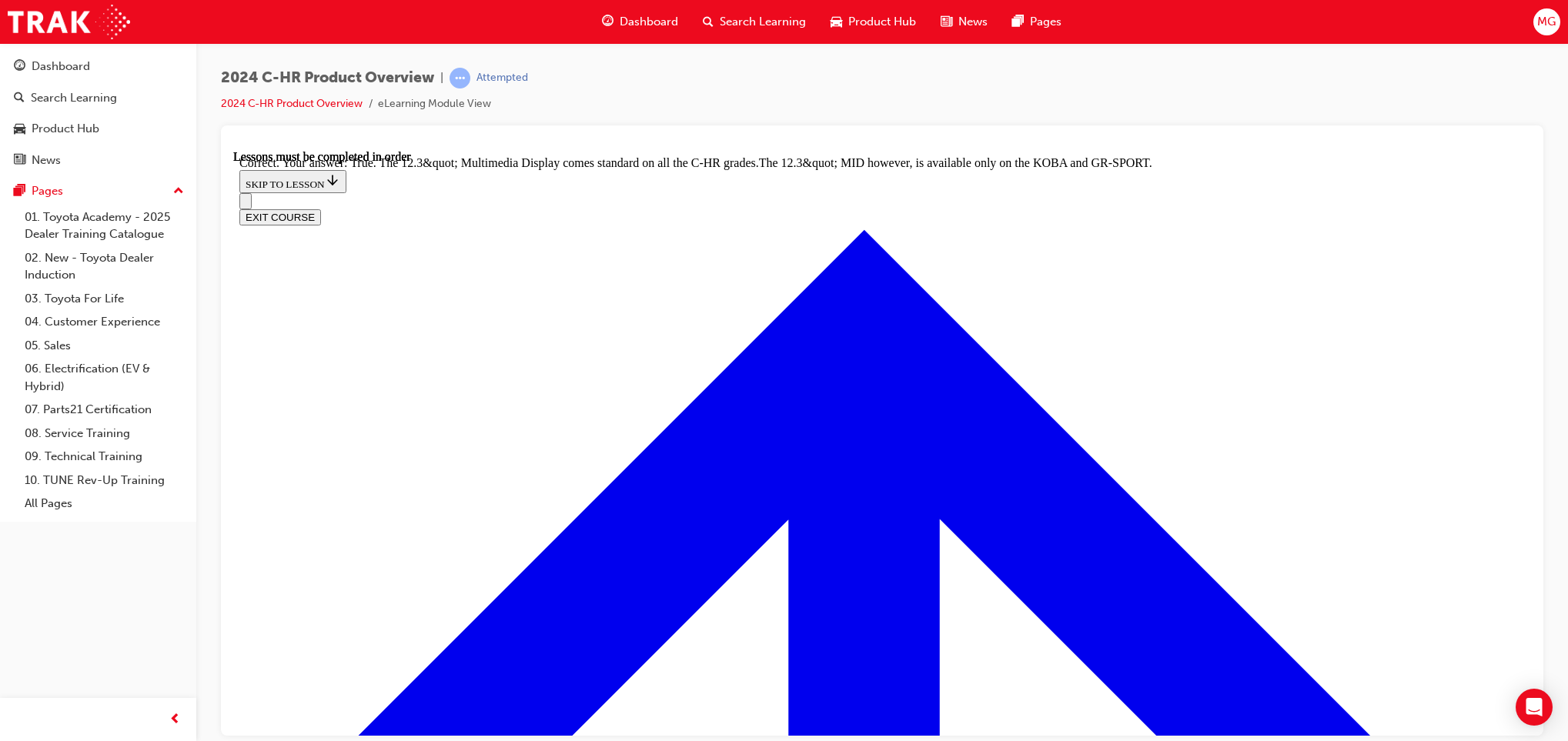
scroll to position [1561, 0]
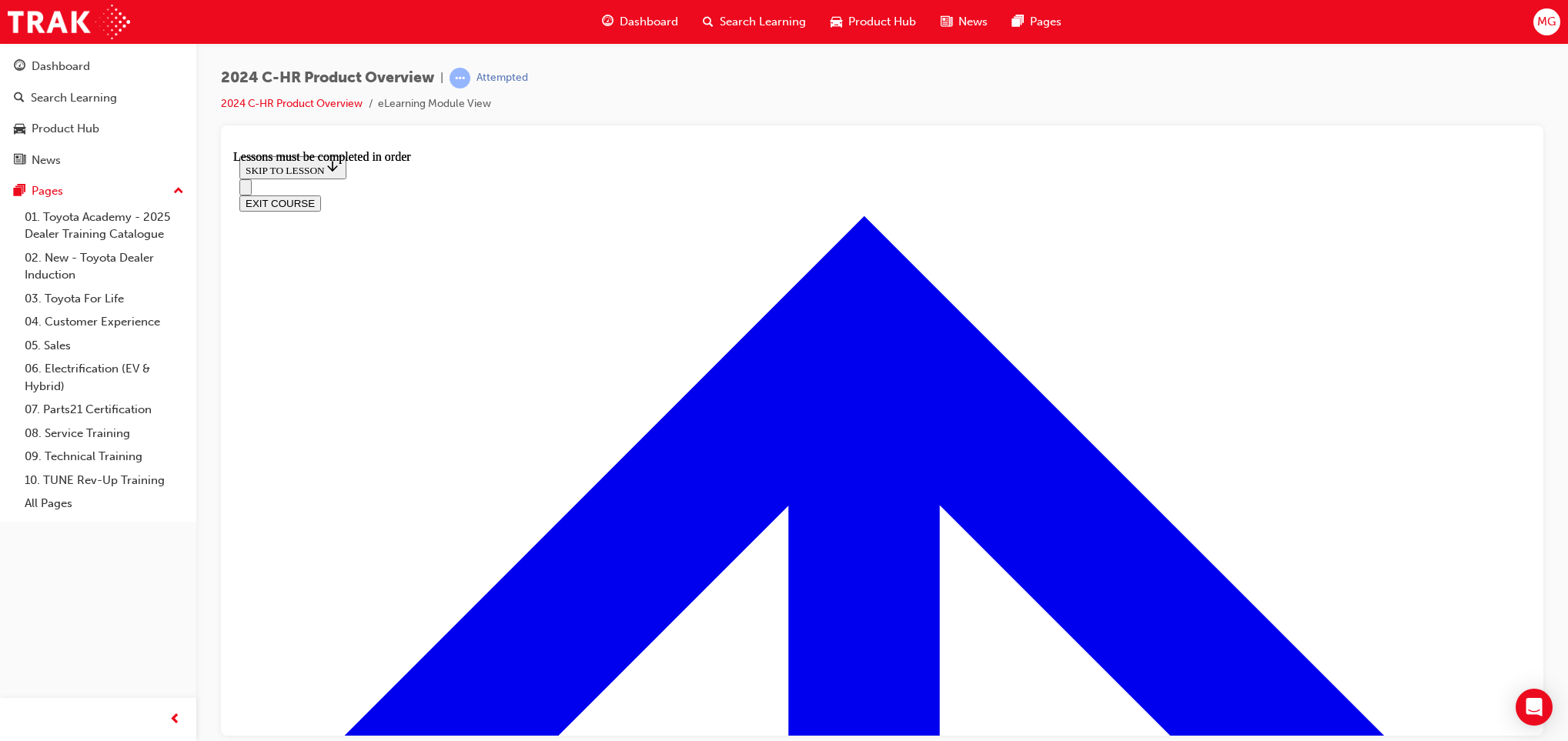
scroll to position [1167, 0]
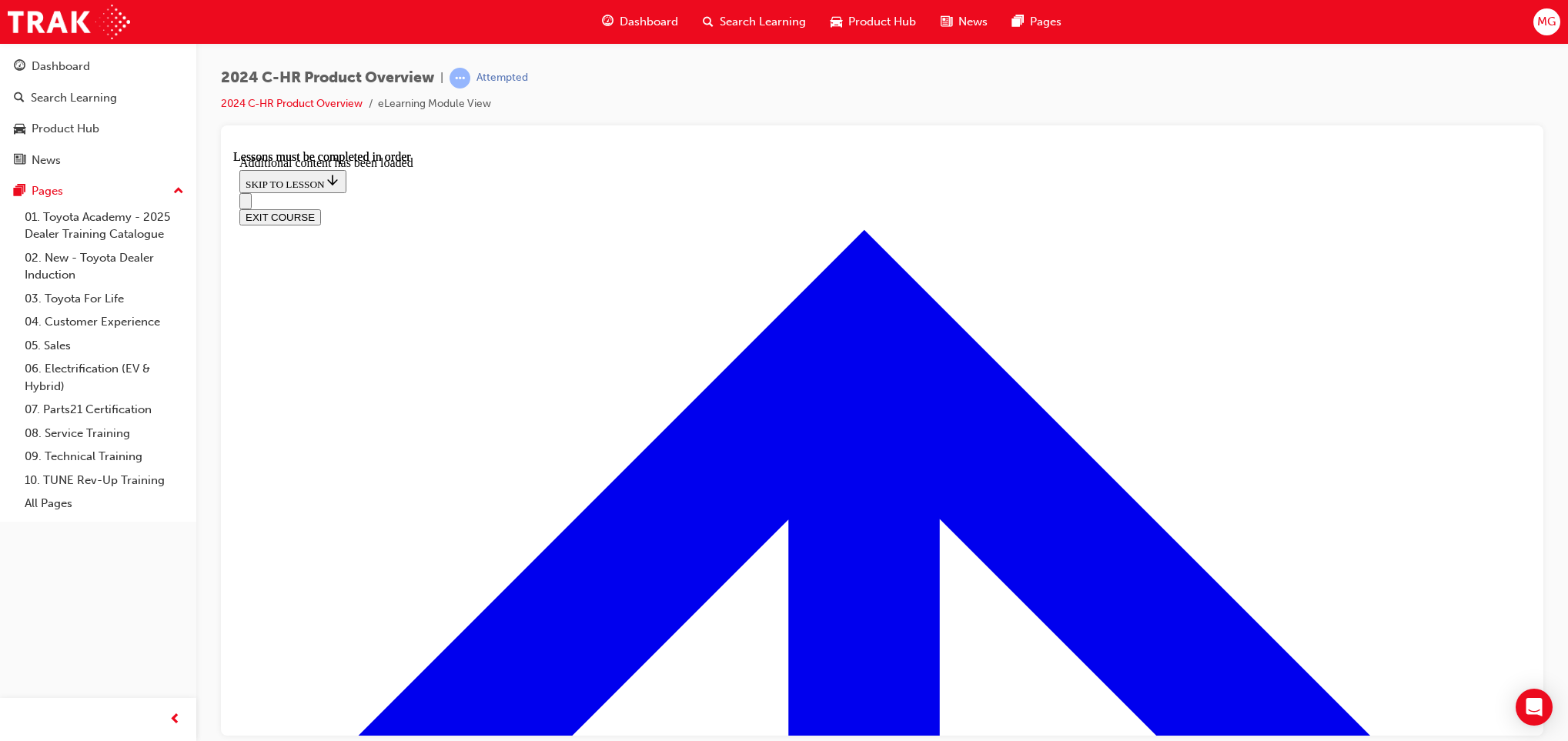
scroll to position [3092, 0]
checkbox input "true"
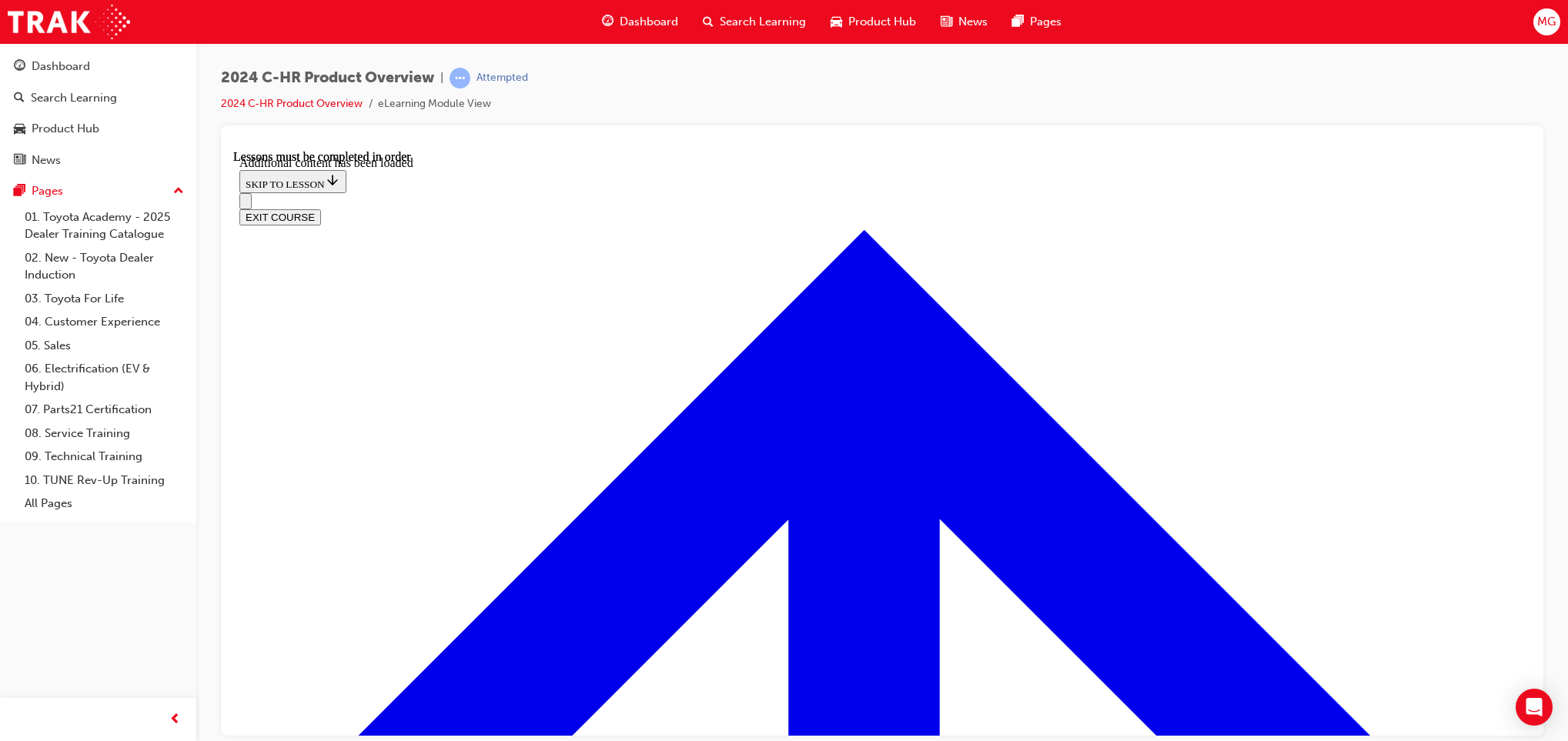
checkbox input "true"
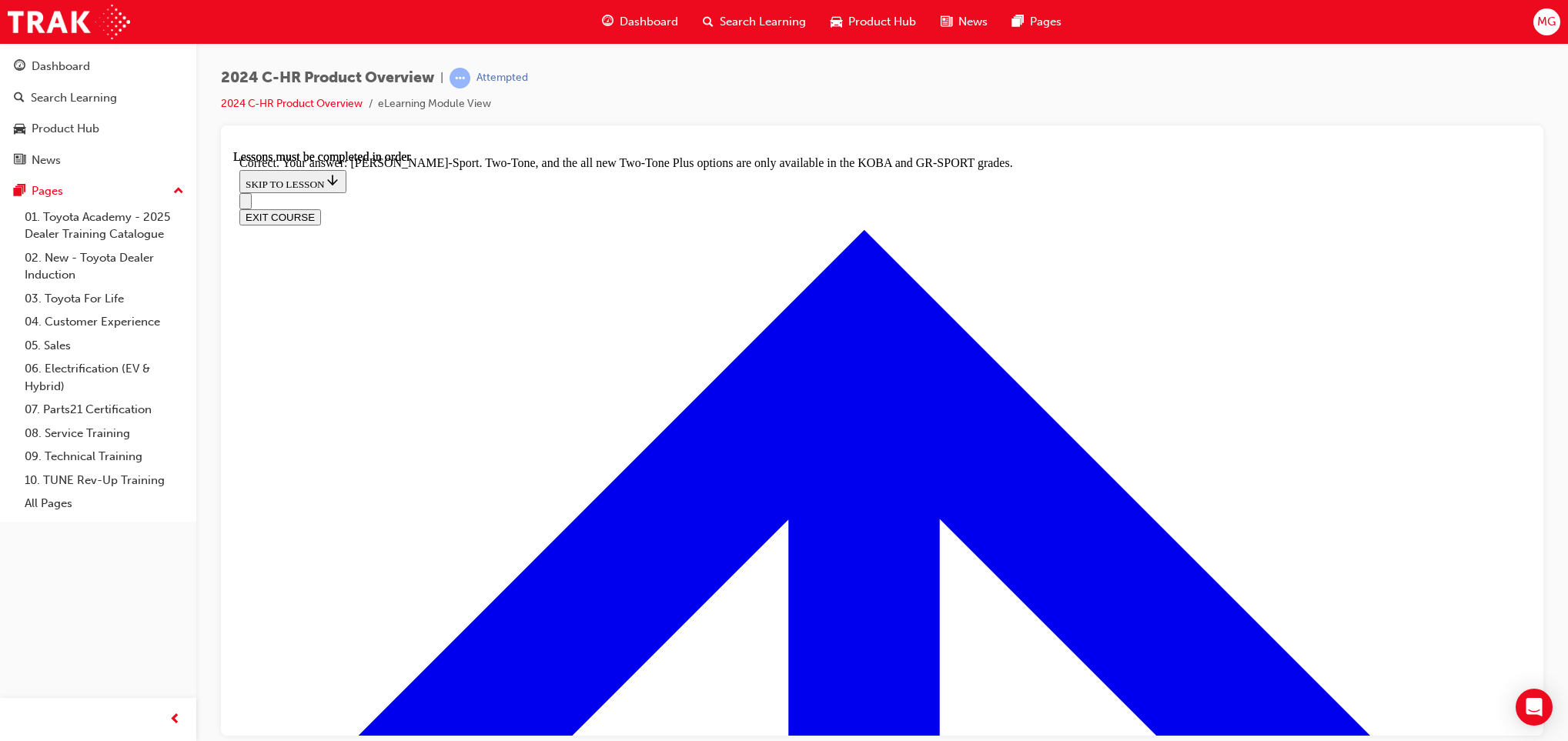
scroll to position [3435, 0]
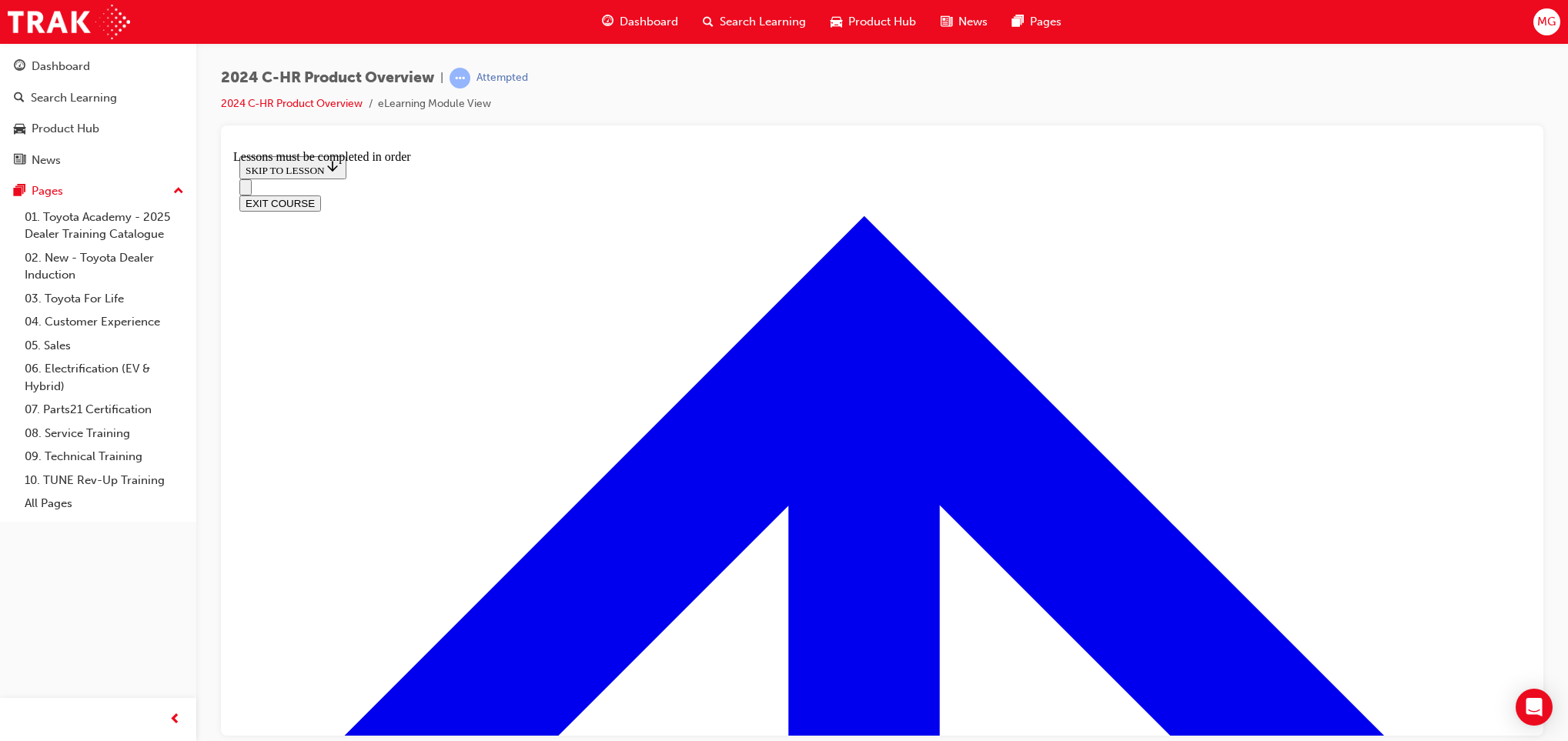
scroll to position [1030, 0]
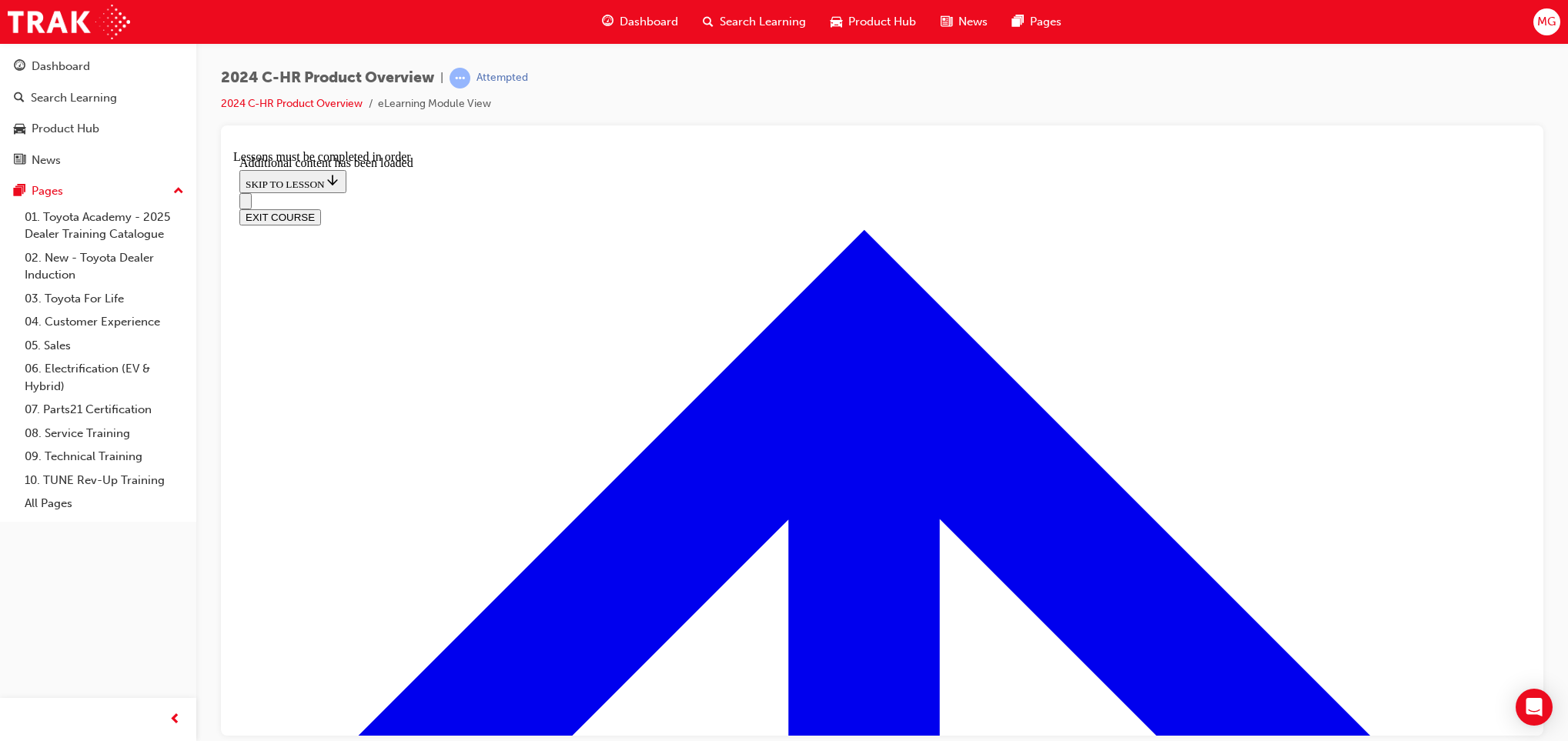
scroll to position [1492, 0]
radio input "true"
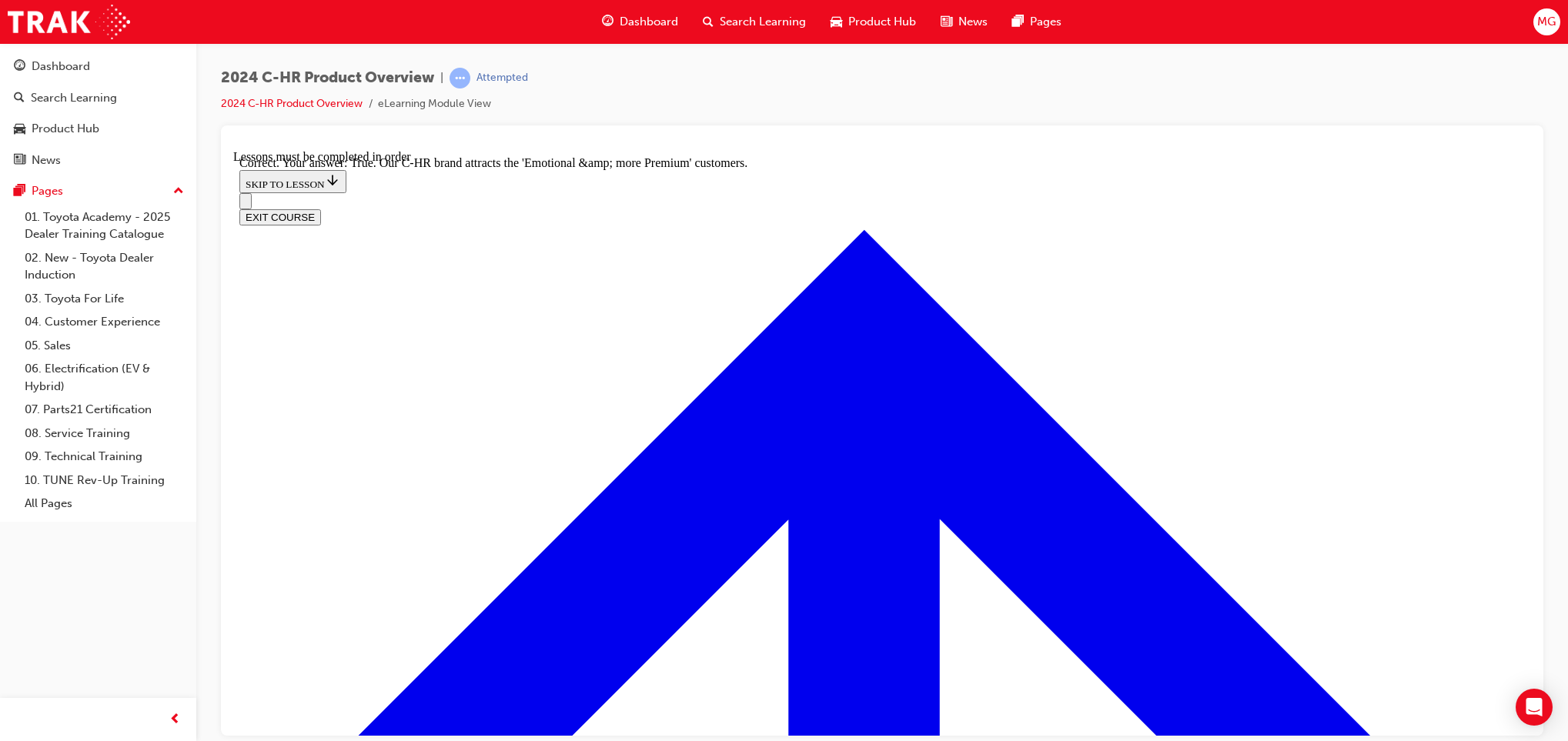
scroll to position [1716, 0]
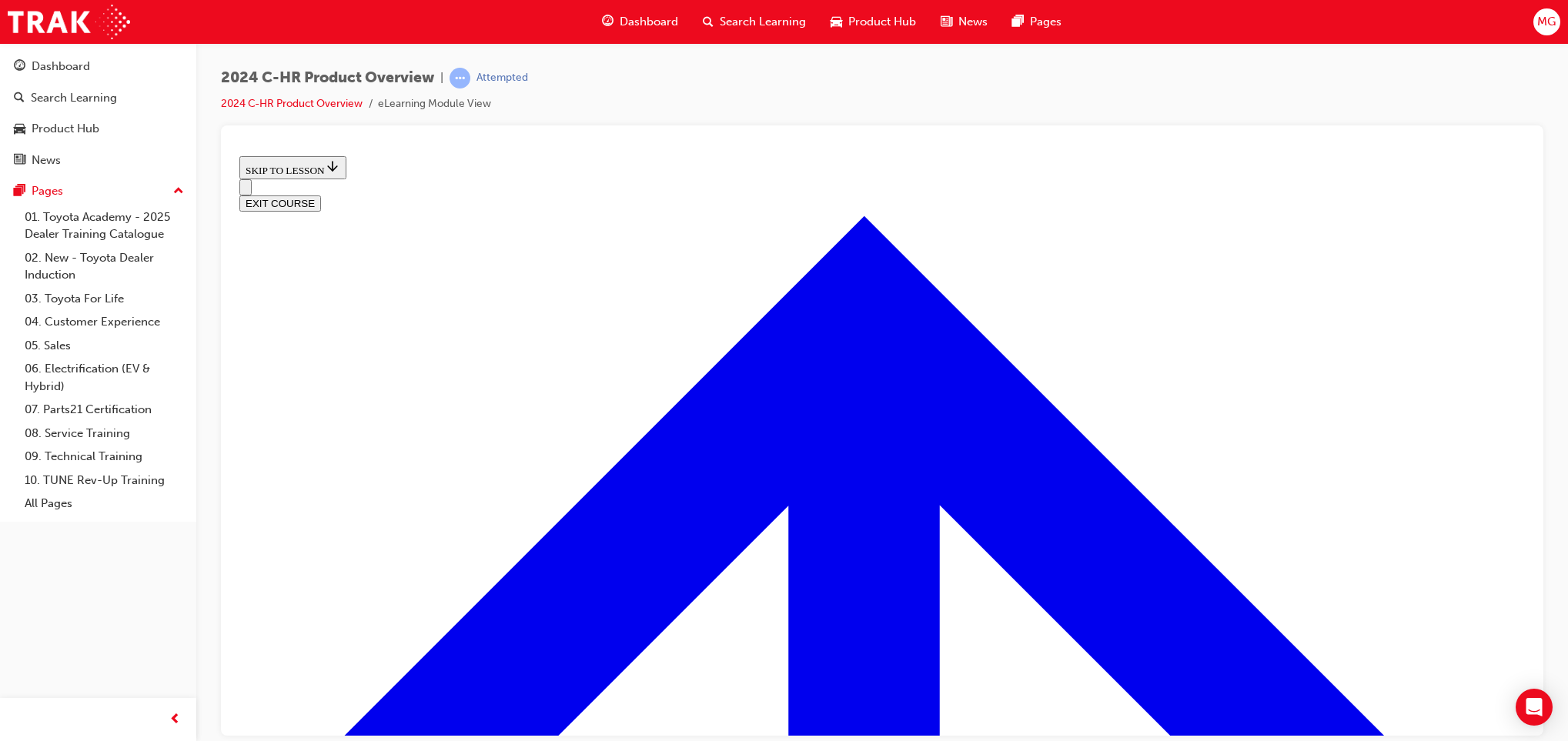
scroll to position [522, 0]
drag, startPoint x: 1693, startPoint y: 286, endPoint x: 1458, endPoint y: 151, distance: 271.0
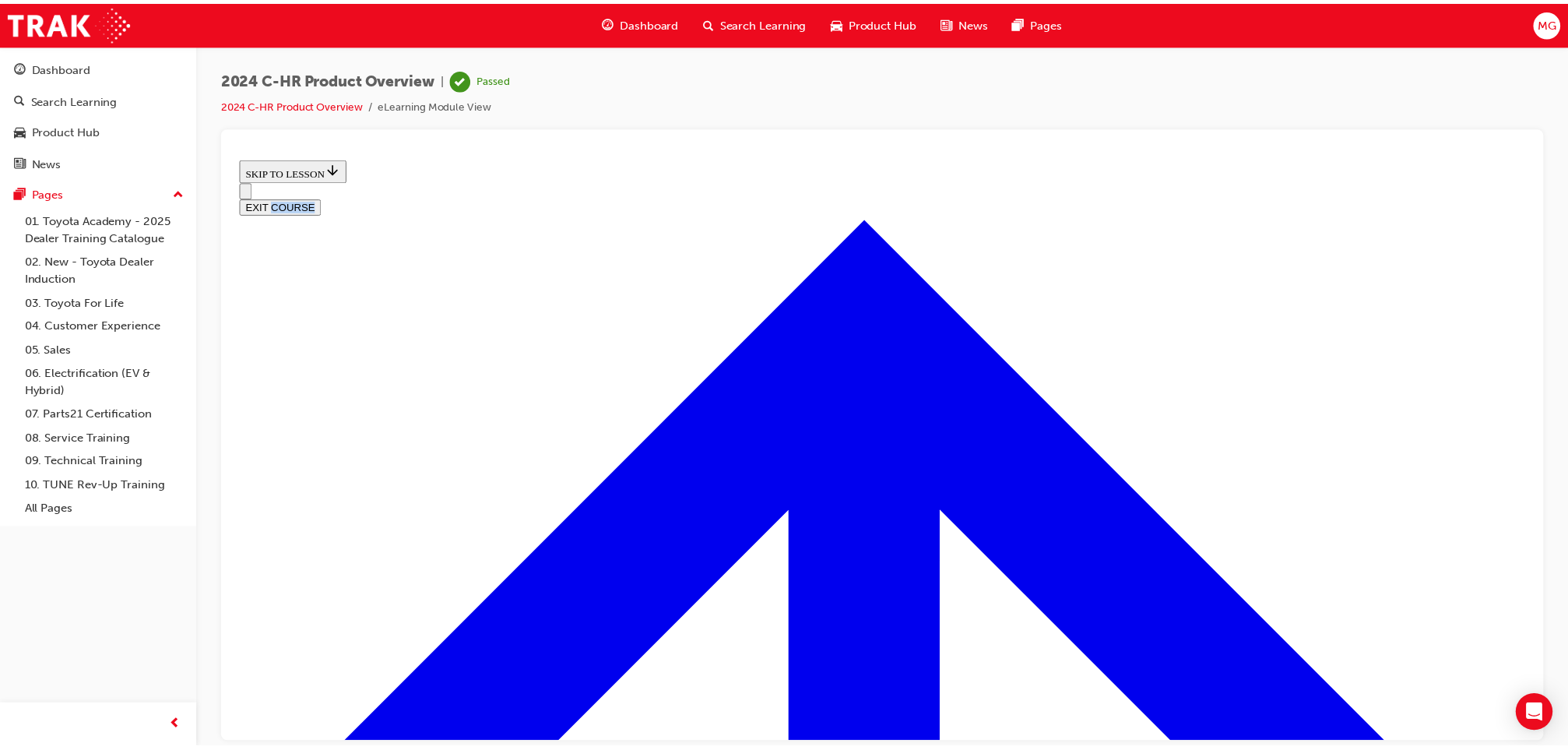
scroll to position [388, 0]
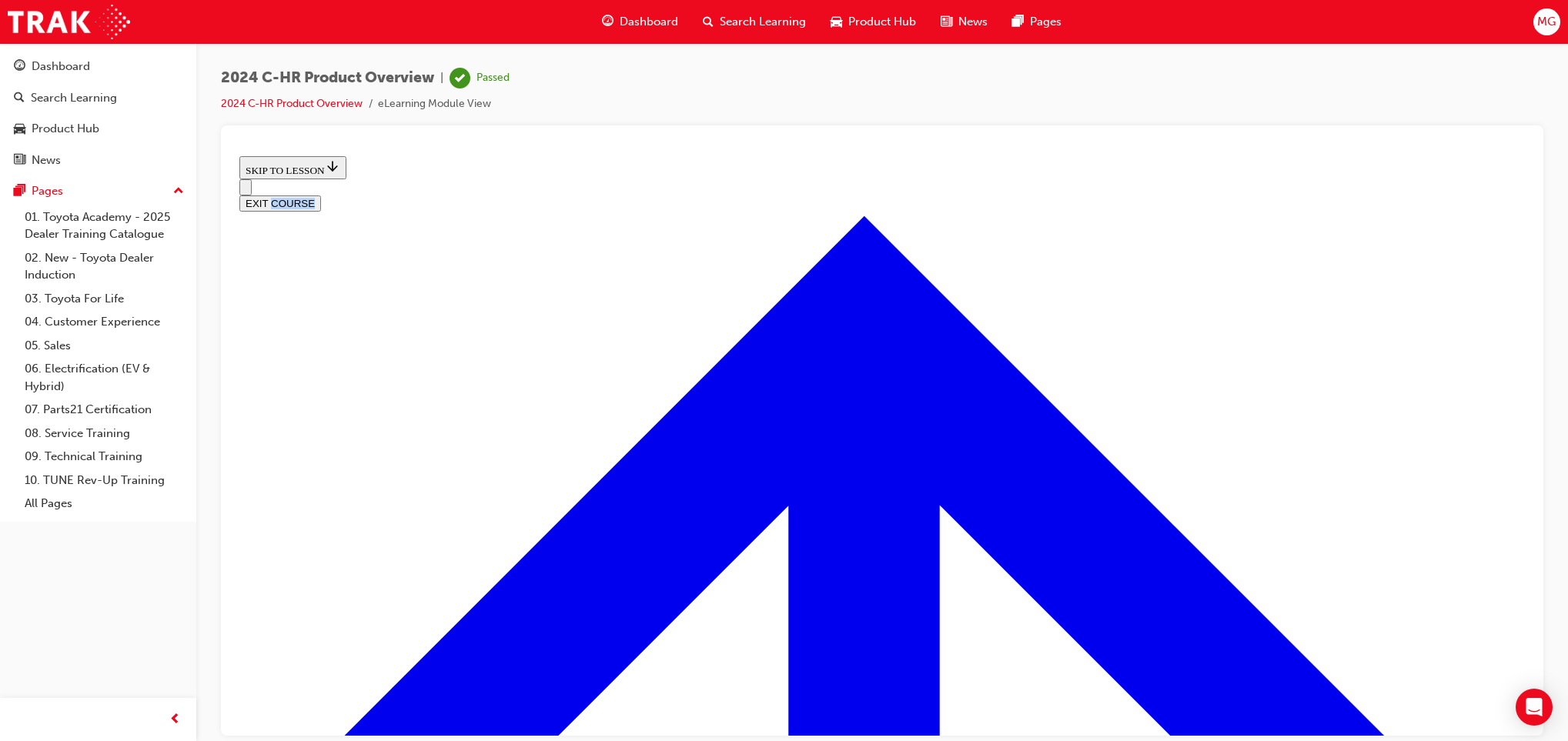
click at [321, 194] on button "EXIT COURSE" at bounding box center [280, 202] width 82 height 16
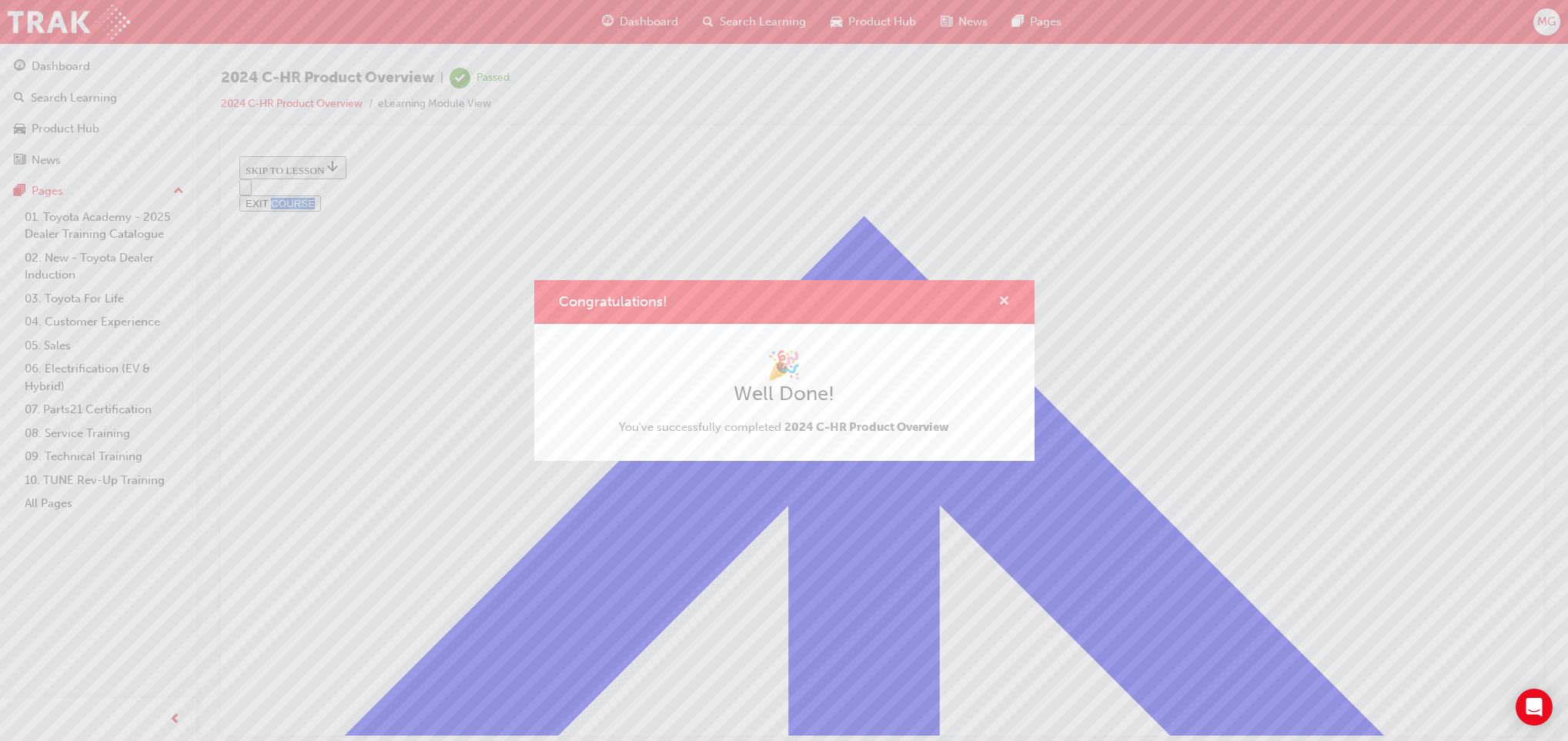
click at [1005, 302] on span "cross-icon" at bounding box center [1004, 302] width 11 height 14
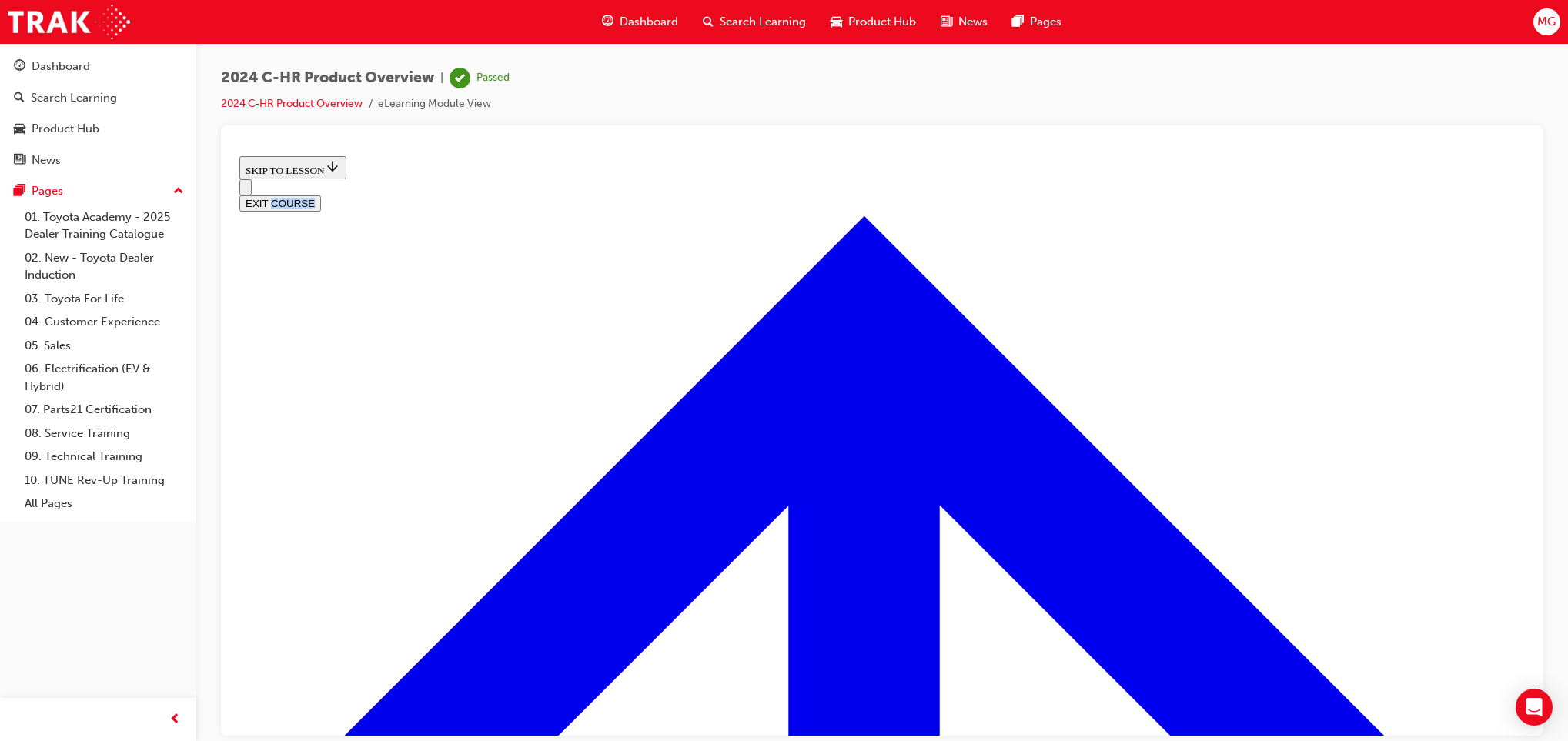
click at [321, 194] on button "EXIT COURSE" at bounding box center [280, 202] width 82 height 16
click at [248, 190] on icon "Open navigation menu" at bounding box center [253, 195] width 15 height 10
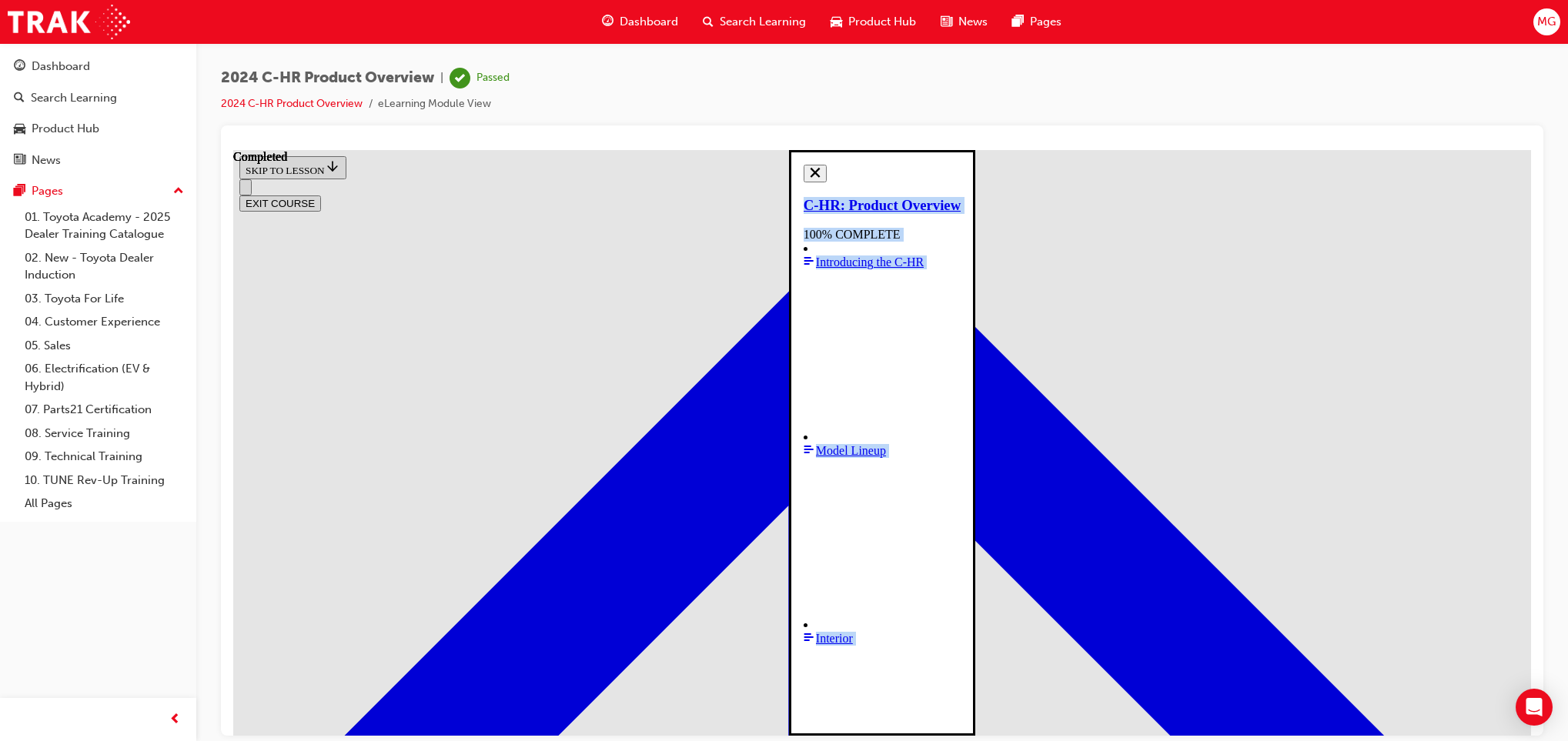
click at [804, 170] on button "Close navigation menu" at bounding box center [815, 173] width 23 height 18
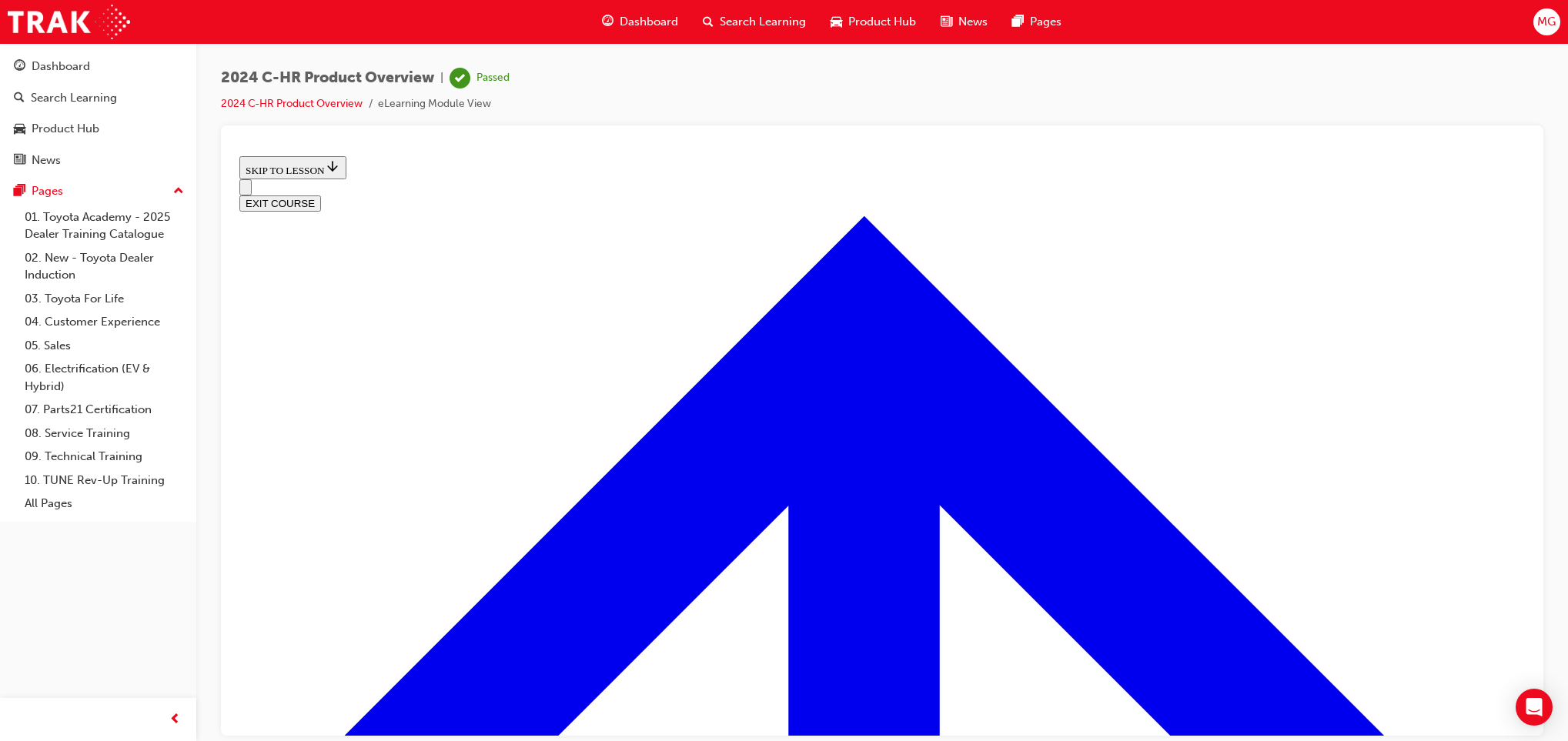
click at [832, 18] on span "car-icon" at bounding box center [836, 22] width 11 height 19
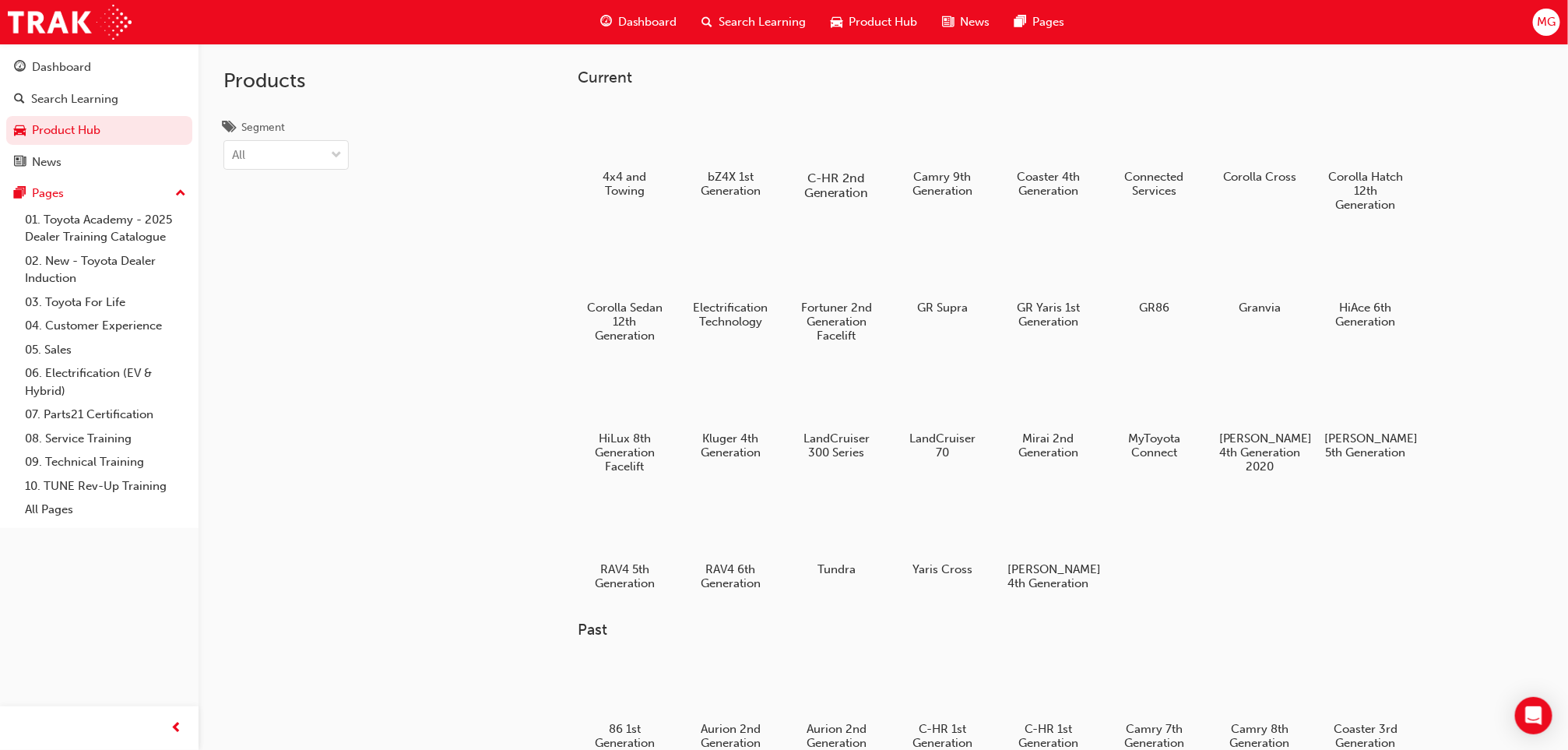
click at [835, 173] on h5 "C-HR 2nd Generation" at bounding box center [836, 185] width 87 height 30
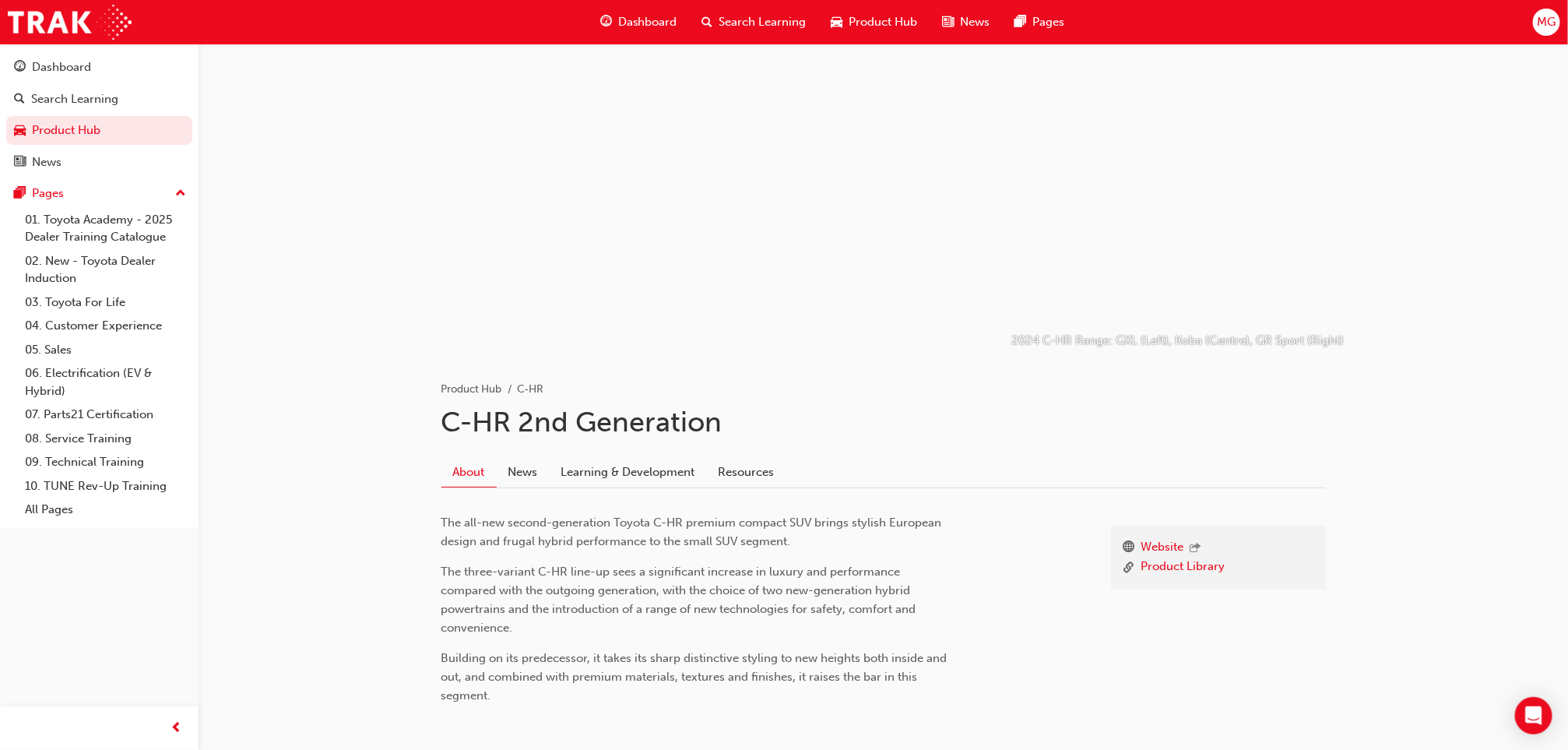
scroll to position [79, 0]
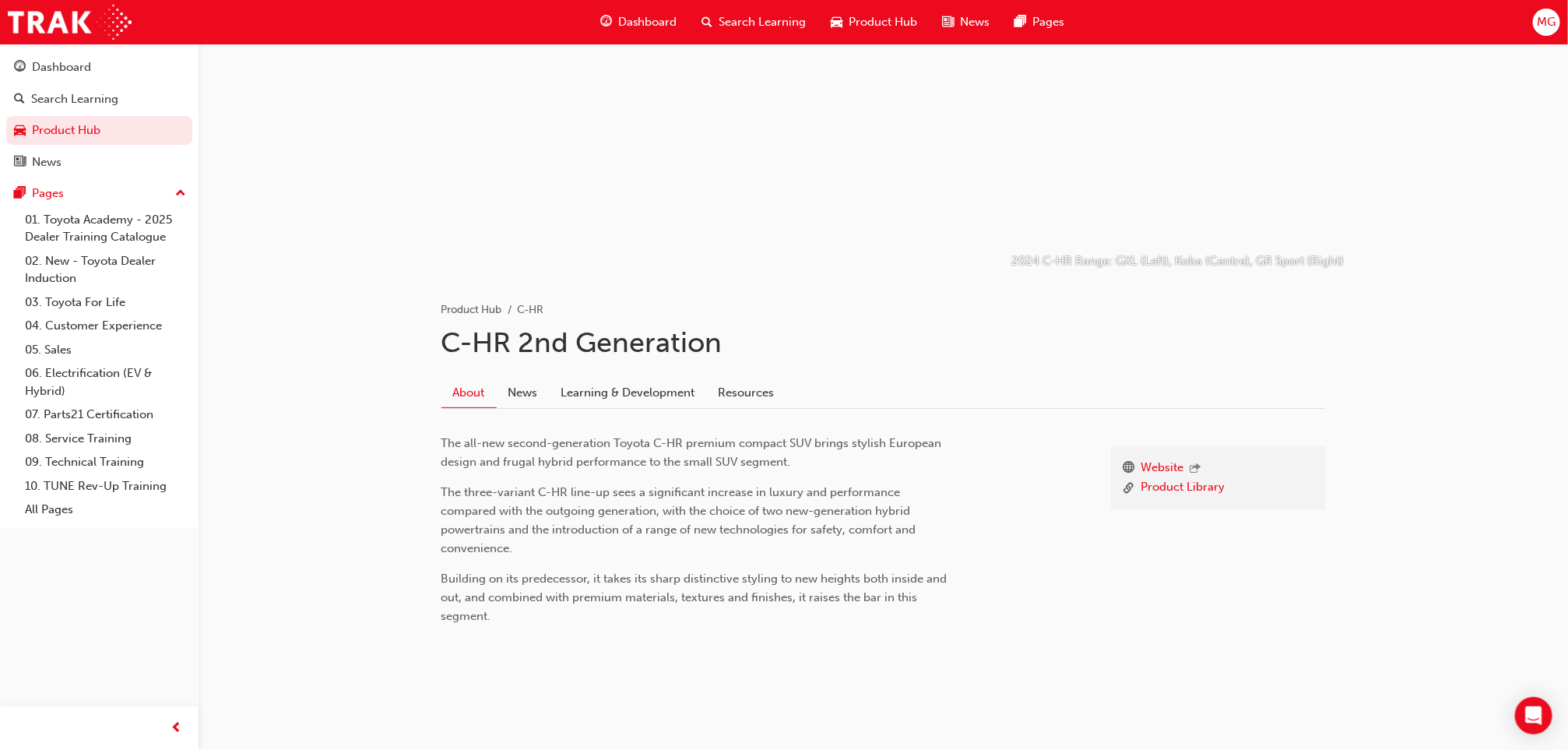
click at [631, 375] on div "About News Learning & Development Resources" at bounding box center [883, 387] width 884 height 44
click at [631, 379] on link "Learning & Development" at bounding box center [628, 392] width 157 height 30
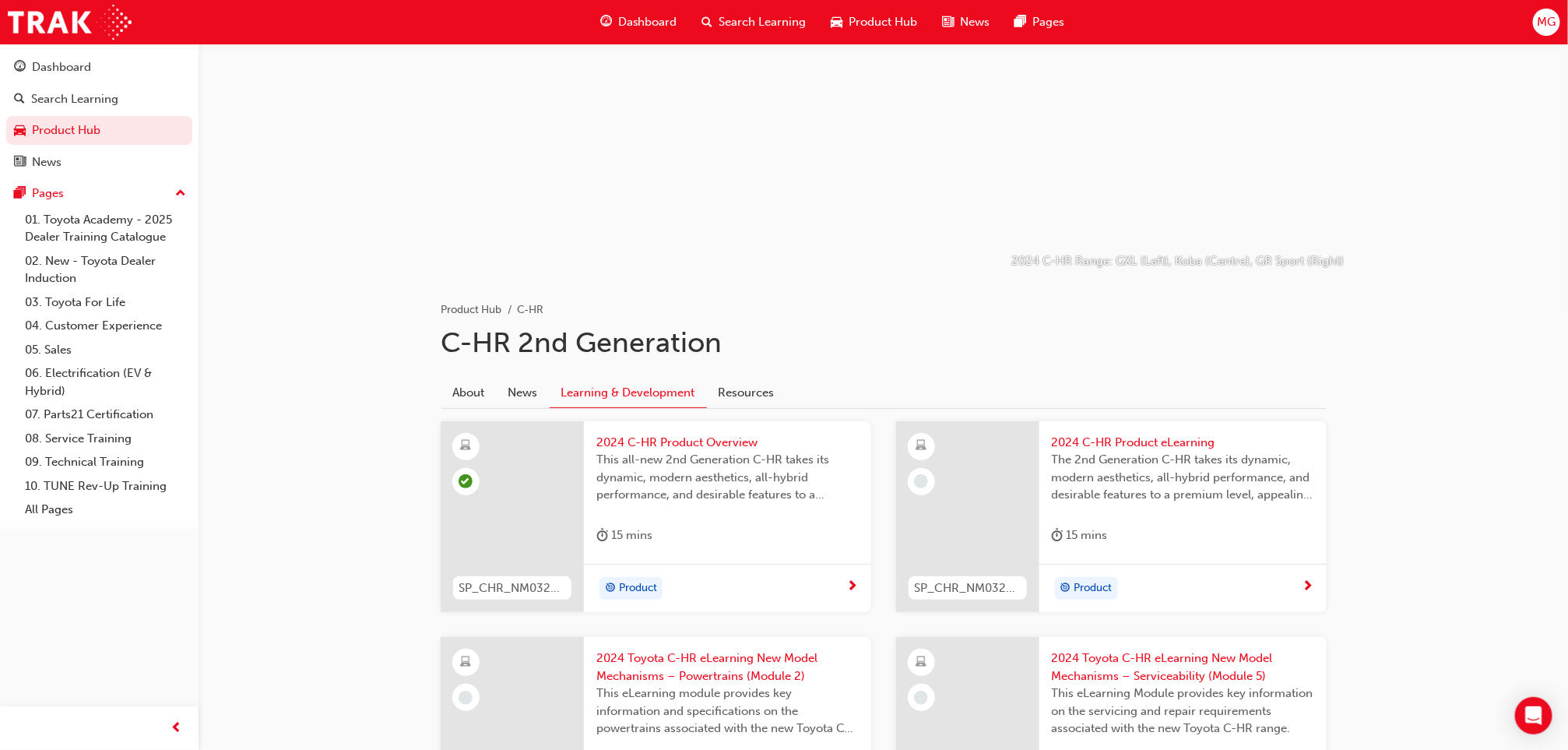
click at [1154, 472] on span "The 2nd Generation C-HR takes its dynamic, modern aesthetics, all-hybrid perfor…" at bounding box center [1183, 477] width 262 height 53
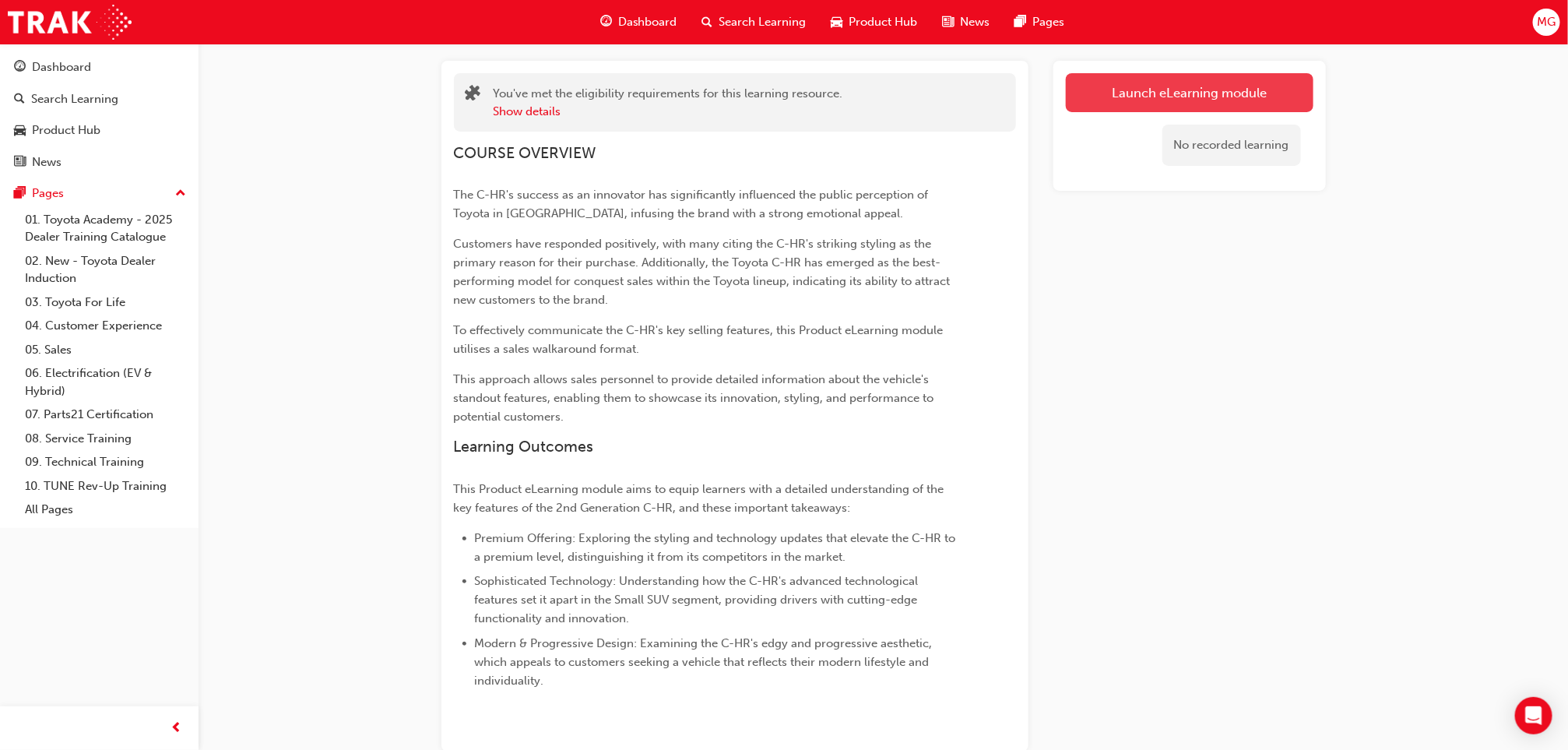
drag, startPoint x: 1107, startPoint y: 71, endPoint x: 1112, endPoint y: 111, distance: 40.3
click at [1112, 111] on div "Launch eLearning module No recorded learning" at bounding box center [1189, 126] width 273 height 130
click at [1112, 111] on link "Launch eLearning module" at bounding box center [1190, 92] width 248 height 39
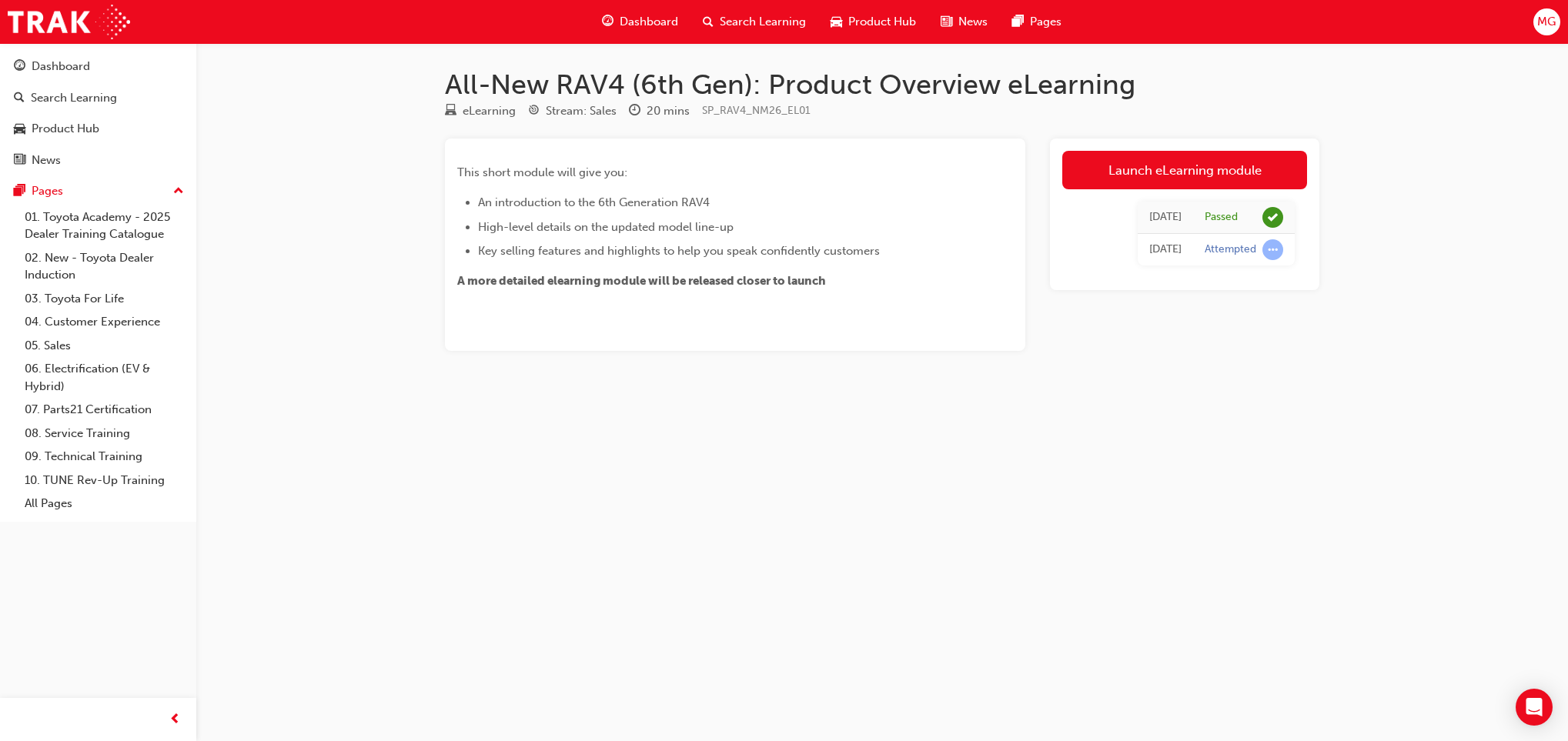
click at [767, 18] on span "Search Learning" at bounding box center [763, 22] width 86 height 18
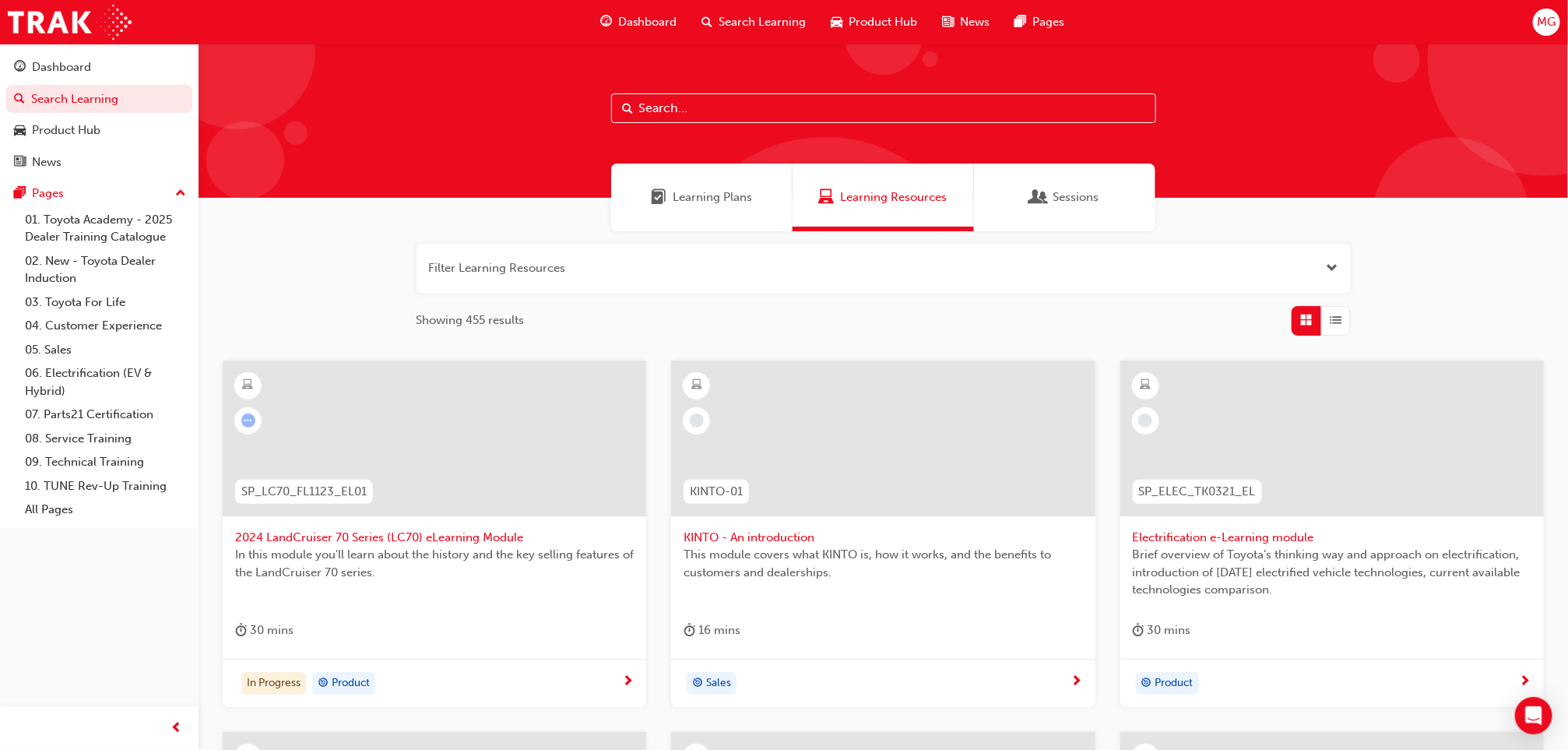
click at [860, 21] on span "Product Hub" at bounding box center [883, 22] width 69 height 18
